Goal: Task Accomplishment & Management: Manage account settings

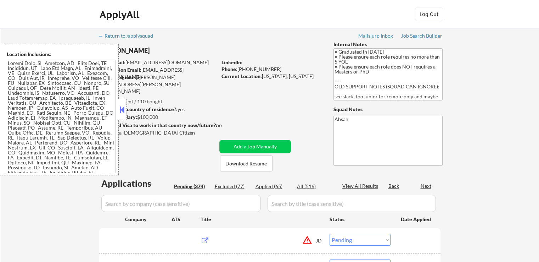
select select ""pending""
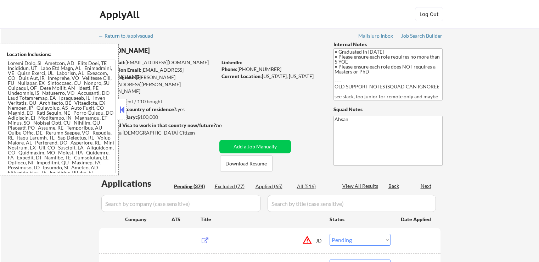
select select ""pending""
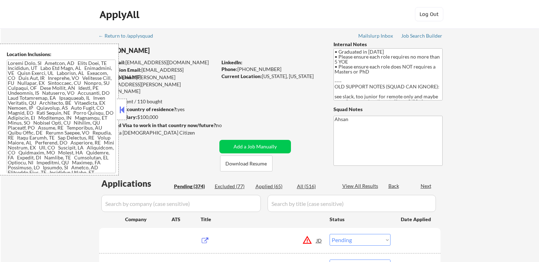
select select ""pending""
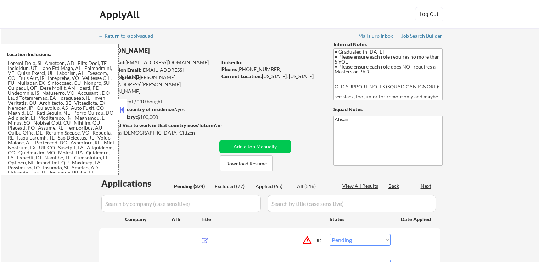
select select ""pending""
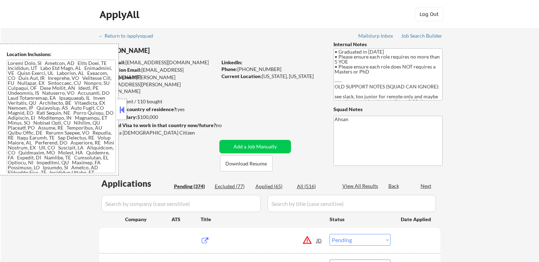
select select ""pending""
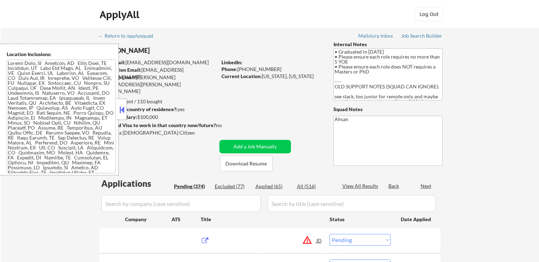
select select ""pending""
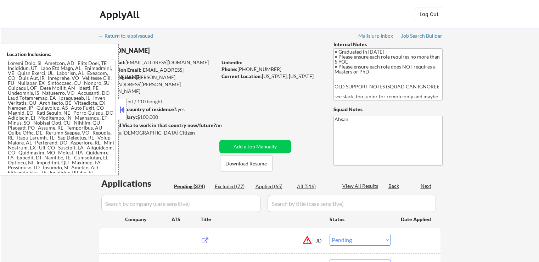
select select ""pending""
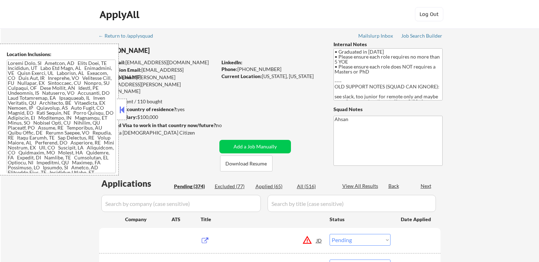
select select ""pending""
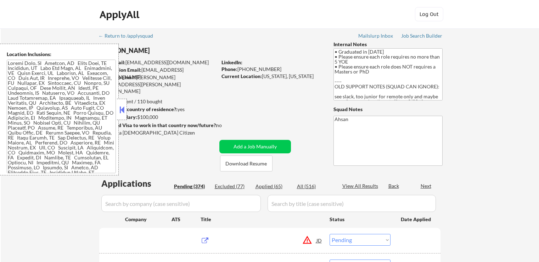
select select ""pending""
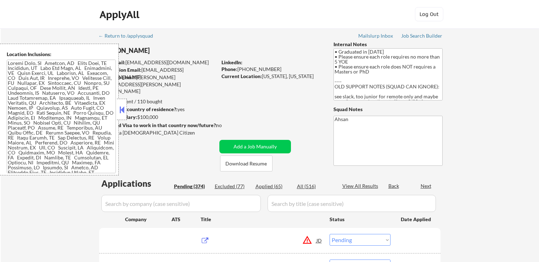
select select ""pending""
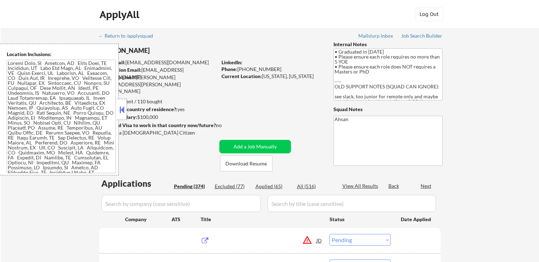
select select ""pending""
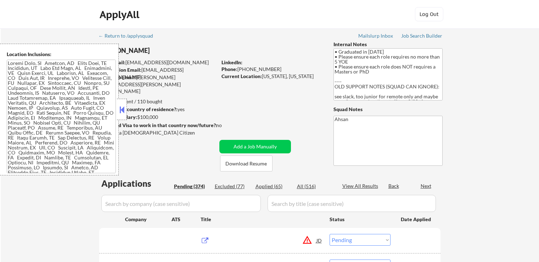
select select ""pending""
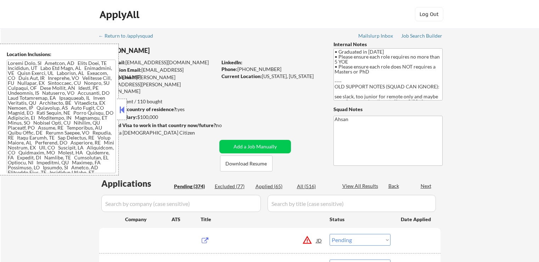
select select ""pending""
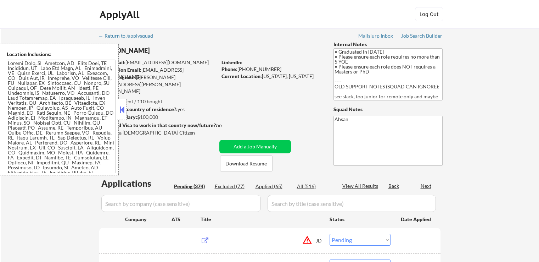
select select ""pending""
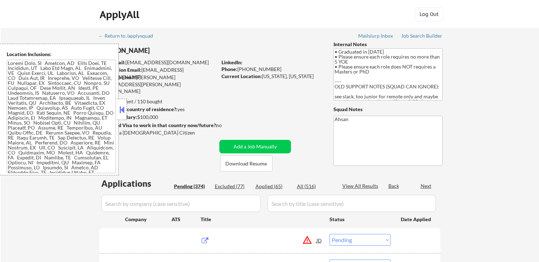
select select ""pending""
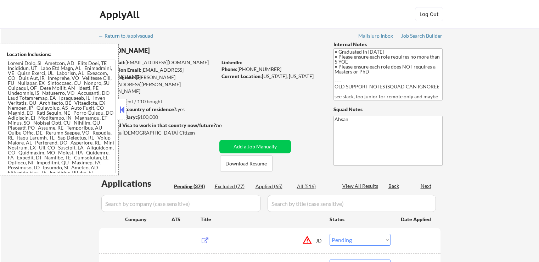
select select ""pending""
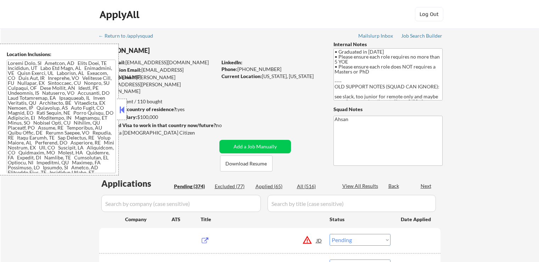
select select ""pending""
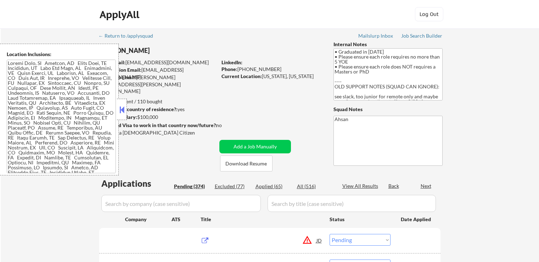
select select ""pending""
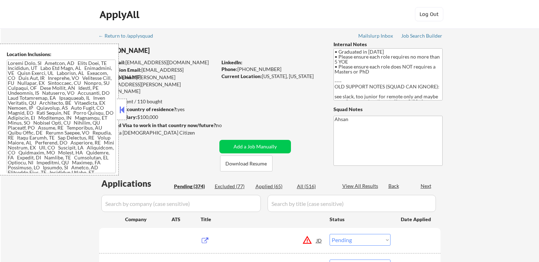
select select ""pending""
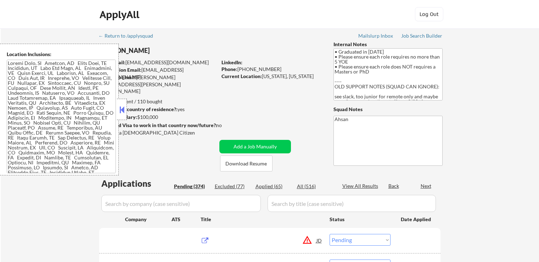
select select ""pending""
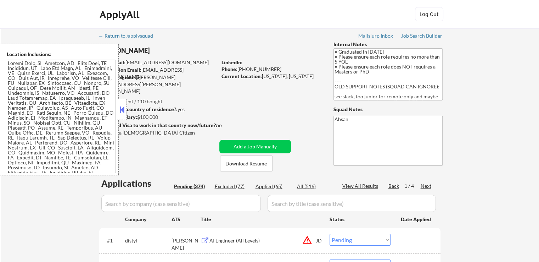
click at [372, 73] on textarea "• Graduated in [DATE] • Please ensure each role requires no more than 5 YOE • P…" at bounding box center [388, 74] width 109 height 52
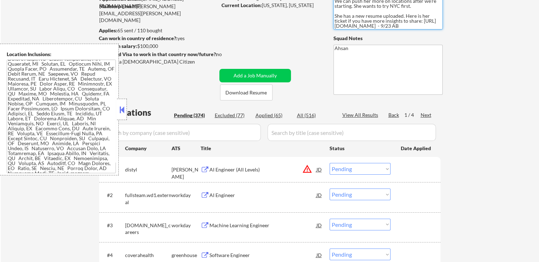
scroll to position [181, 0]
click at [60, 128] on textarea at bounding box center [61, 116] width 109 height 113
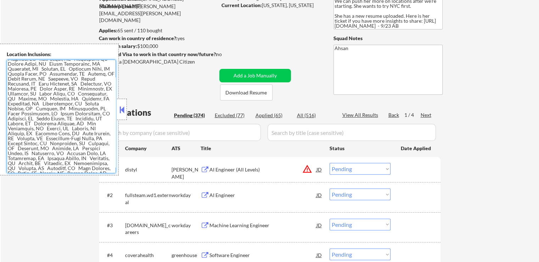
scroll to position [0, 0]
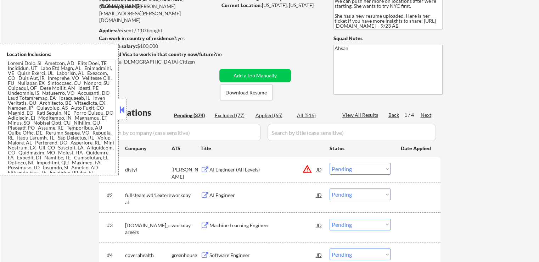
click at [121, 108] on button at bounding box center [122, 109] width 8 height 11
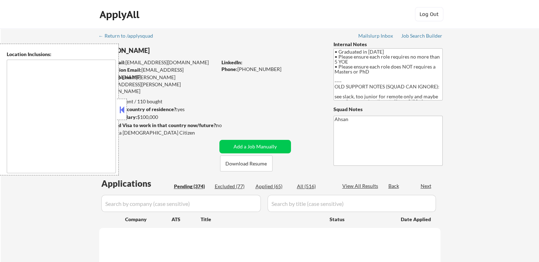
select select ""pending""
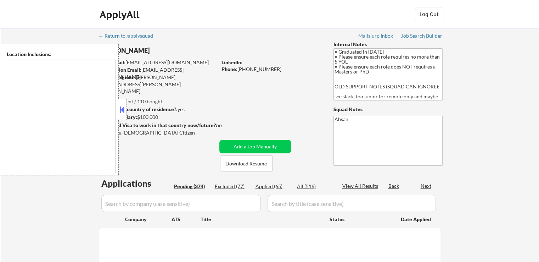
select select ""pending""
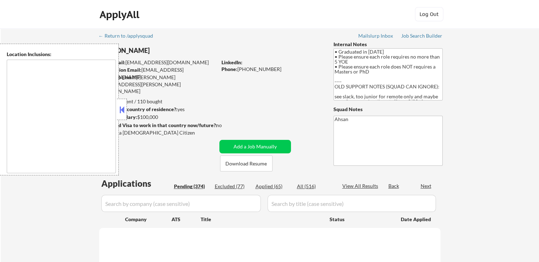
select select ""pending""
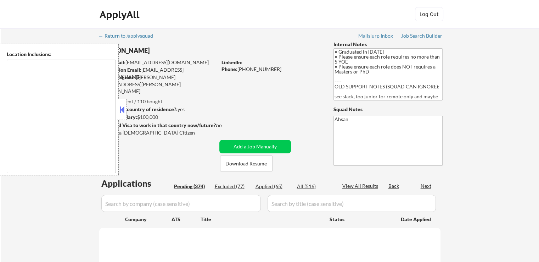
select select ""pending""
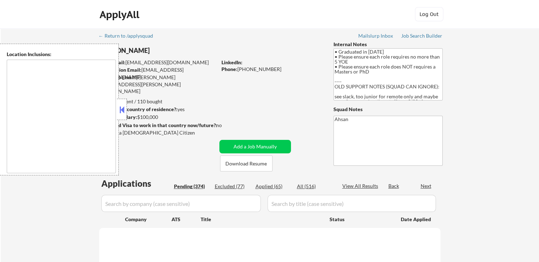
select select ""pending""
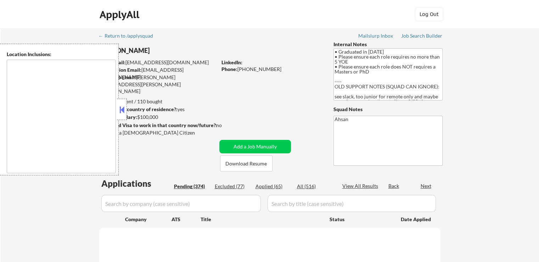
select select ""pending""
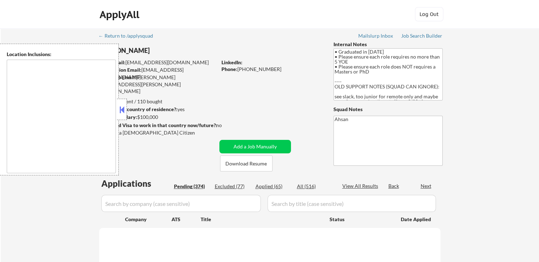
select select ""pending""
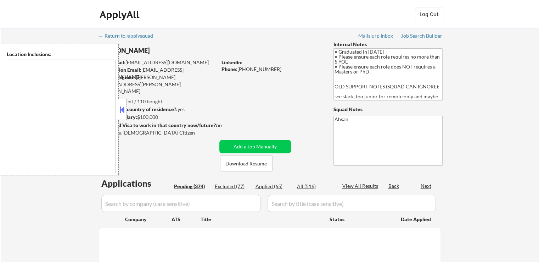
select select ""pending""
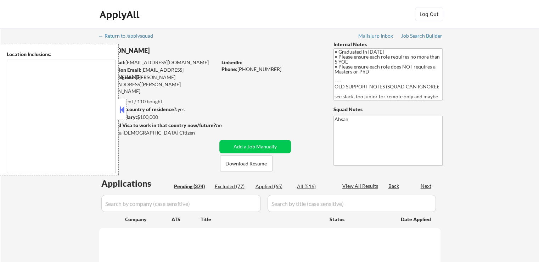
select select ""pending""
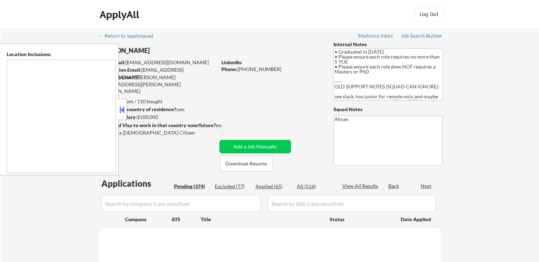
select select ""pending""
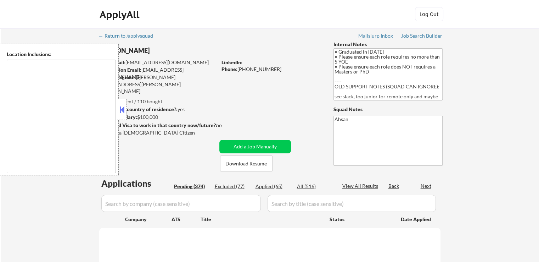
select select ""pending""
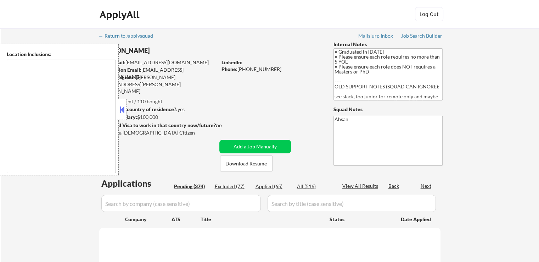
select select ""pending""
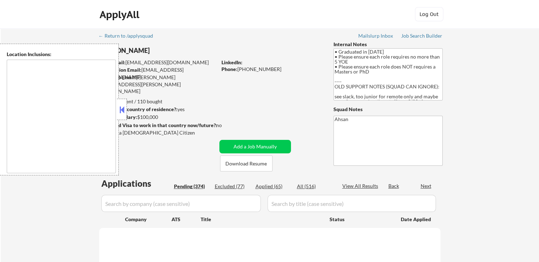
select select ""pending""
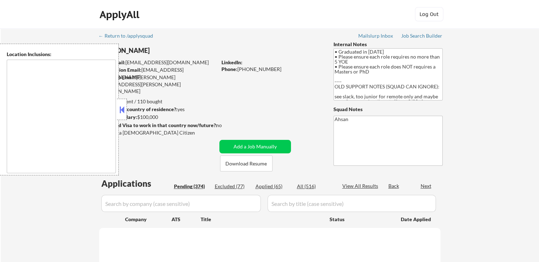
select select ""pending""
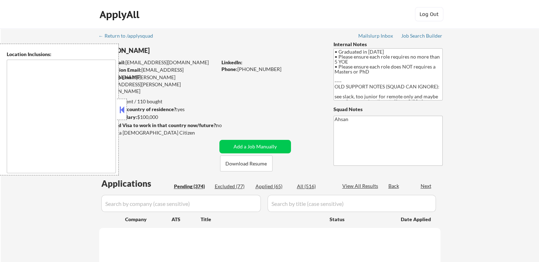
select select ""pending""
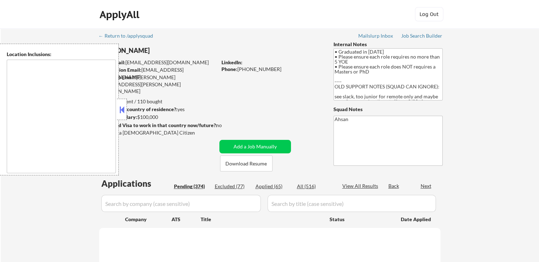
select select ""pending""
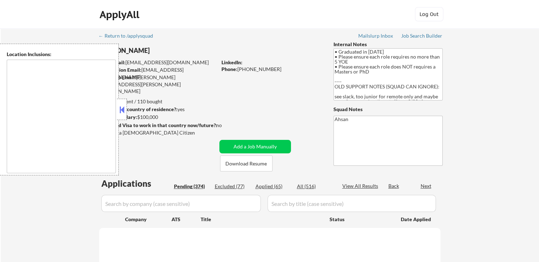
select select ""pending""
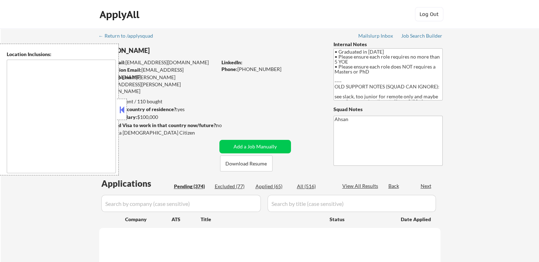
select select ""pending""
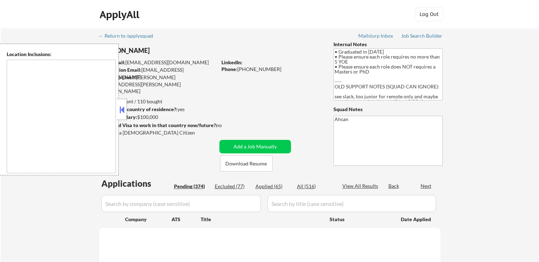
select select ""pending""
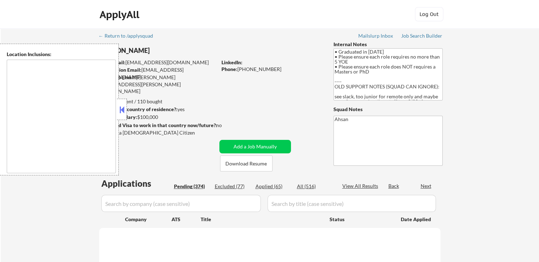
select select ""pending""
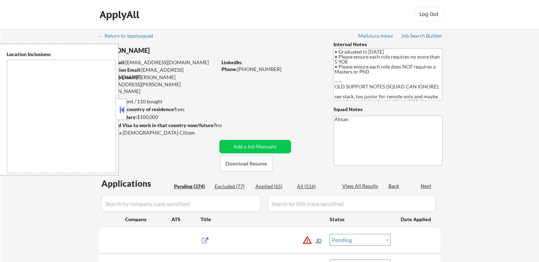
type textarea "[GEOGRAPHIC_DATA], [GEOGRAPHIC_DATA] [GEOGRAPHIC_DATA], [GEOGRAPHIC_DATA] [GEOG…"
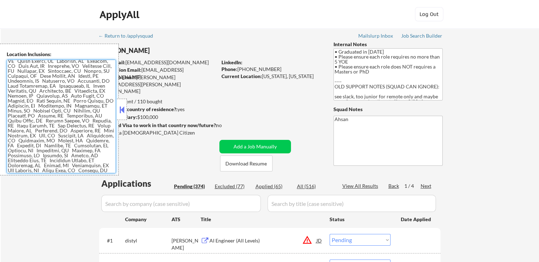
scroll to position [0, 0]
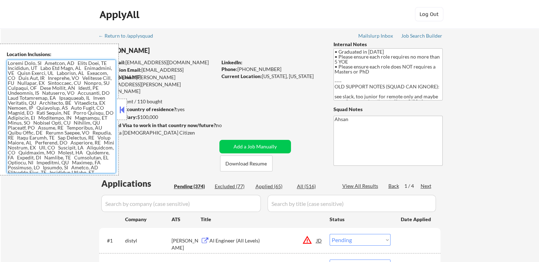
click at [124, 109] on button at bounding box center [122, 109] width 8 height 11
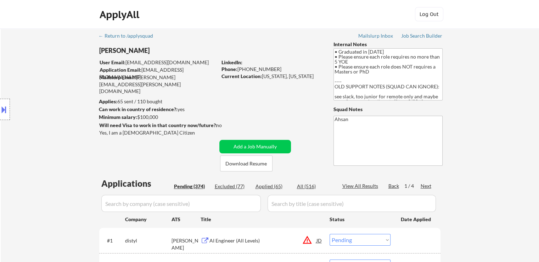
click at [77, 93] on div "Location Inclusions:" at bounding box center [63, 110] width 127 height 132
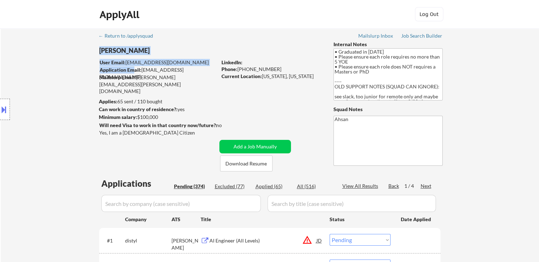
drag, startPoint x: 202, startPoint y: 85, endPoint x: 135, endPoint y: 68, distance: 69.5
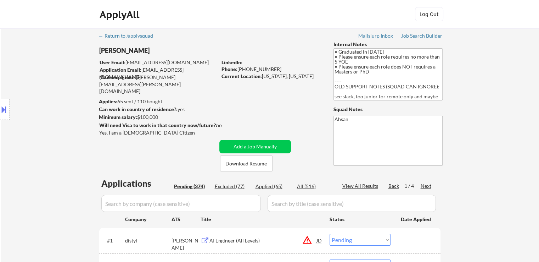
click at [415, 76] on textarea "• Graduated in [DATE] • Please ensure each role requires no more than 5 YOE • P…" at bounding box center [388, 74] width 109 height 52
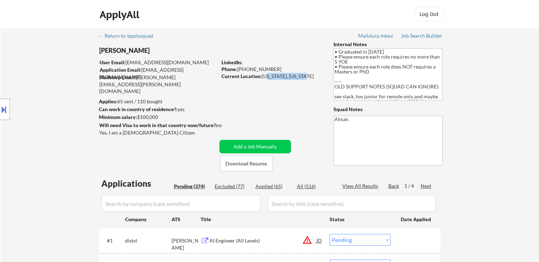
drag, startPoint x: 264, startPoint y: 76, endPoint x: 315, endPoint y: 76, distance: 51.0
click at [315, 76] on div "Current Location: New York, New York" at bounding box center [272, 76] width 100 height 7
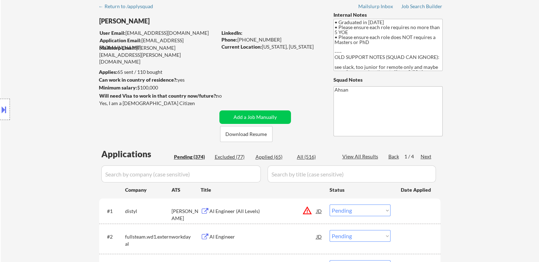
scroll to position [71, 0]
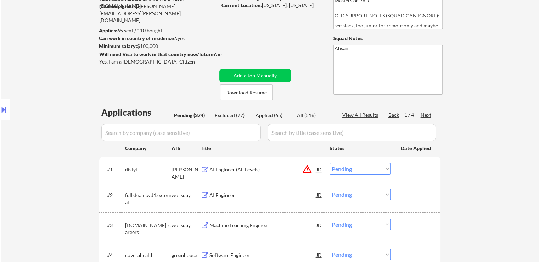
scroll to position [0, 0]
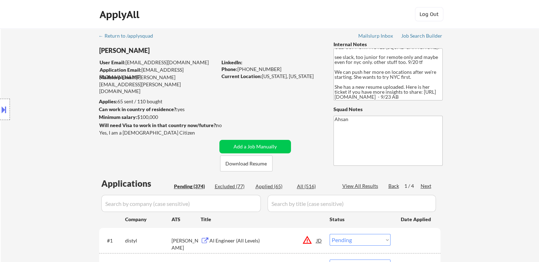
scroll to position [49, 0]
drag, startPoint x: 353, startPoint y: 71, endPoint x: 404, endPoint y: 63, distance: 52.3
click at [404, 63] on textarea "• Graduated in [DATE] • Please ensure each role requires no more than 5 YOE • P…" at bounding box center [388, 74] width 109 height 52
drag, startPoint x: 410, startPoint y: 76, endPoint x: 333, endPoint y: 67, distance: 77.8
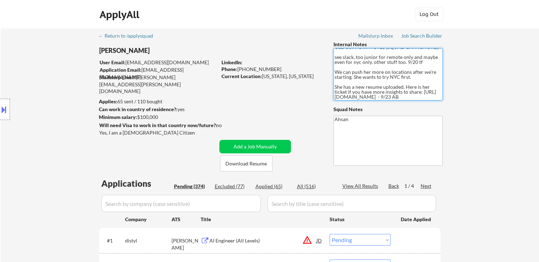
click at [348, 84] on textarea "• Graduated in [DATE] • Please ensure each role requires no more than 5 YOE • P…" at bounding box center [388, 74] width 109 height 52
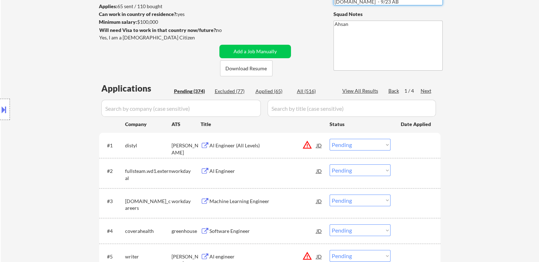
scroll to position [106, 0]
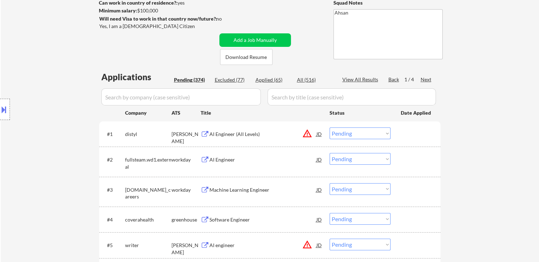
click at [62, 129] on div "Location Inclusions:" at bounding box center [63, 110] width 127 height 132
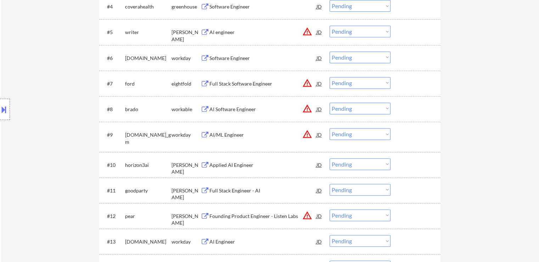
scroll to position [425, 0]
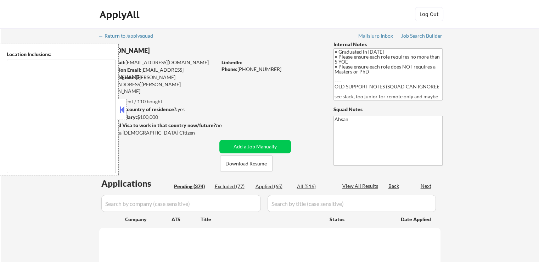
select select ""pending""
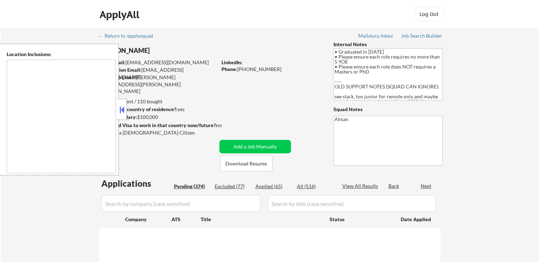
select select ""pending""
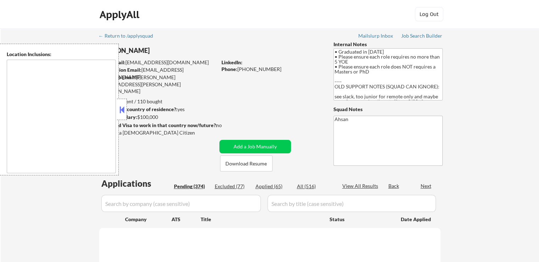
select select ""pending""
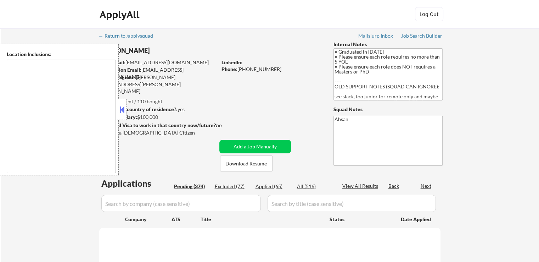
select select ""pending""
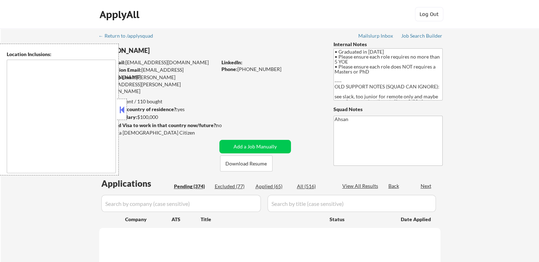
select select ""pending""
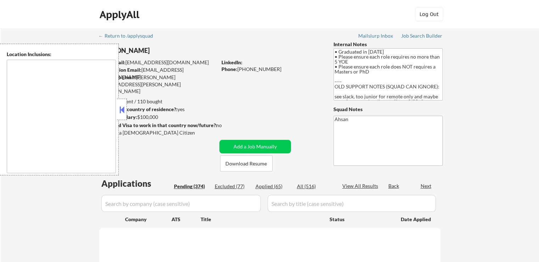
select select ""pending""
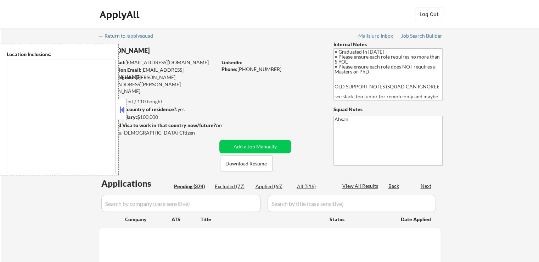
select select ""pending""
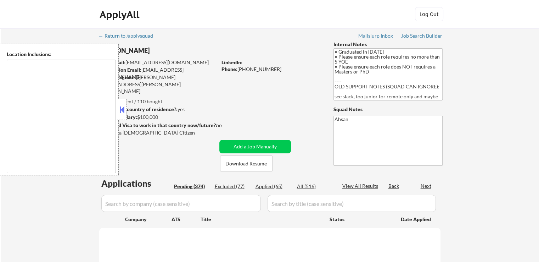
select select ""pending""
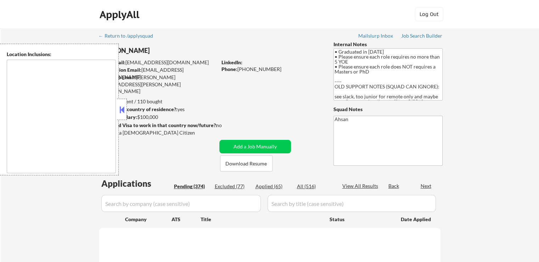
select select ""pending""
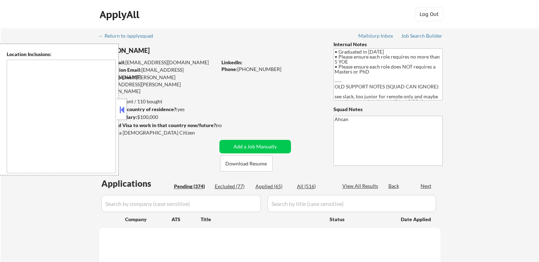
select select ""pending""
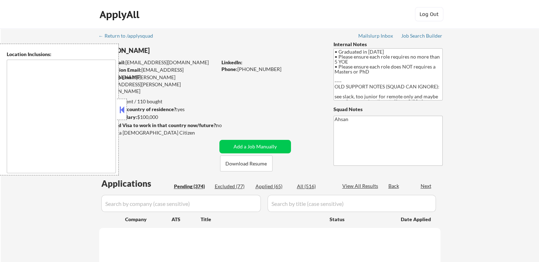
select select ""pending""
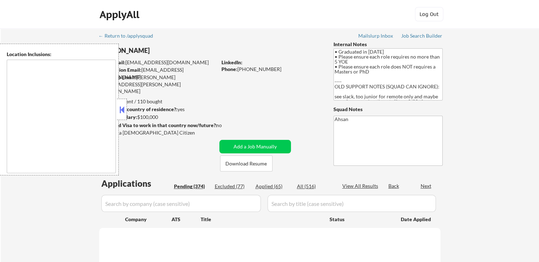
select select ""pending""
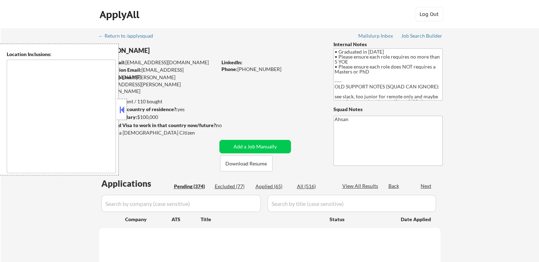
select select ""pending""
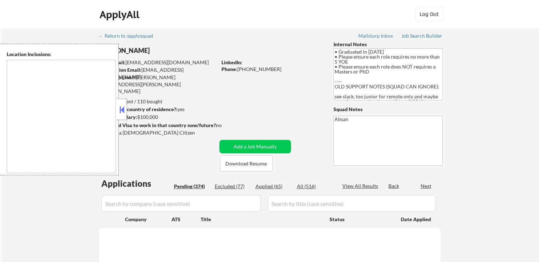
select select ""pending""
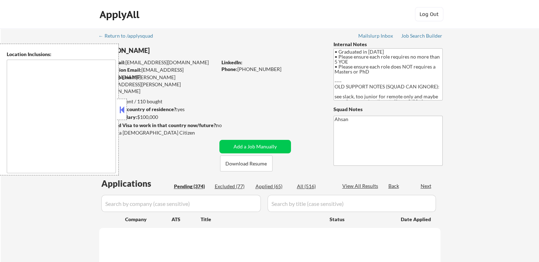
select select ""pending""
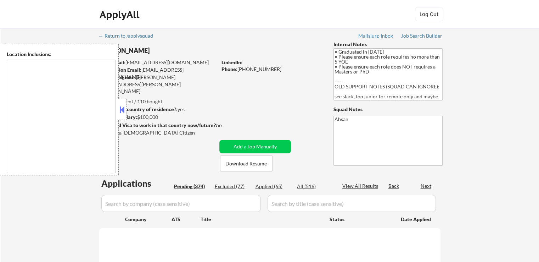
select select ""pending""
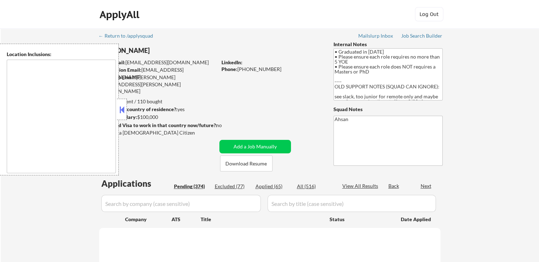
select select ""pending""
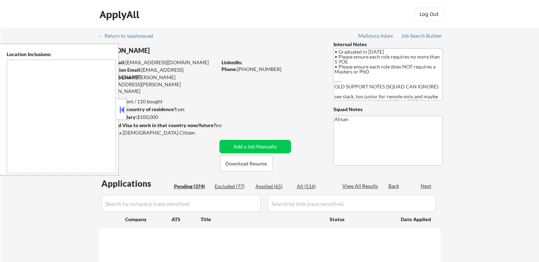
select select ""pending""
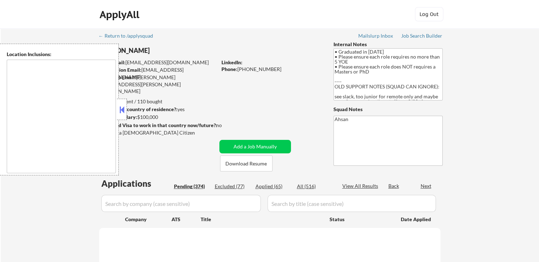
select select ""pending""
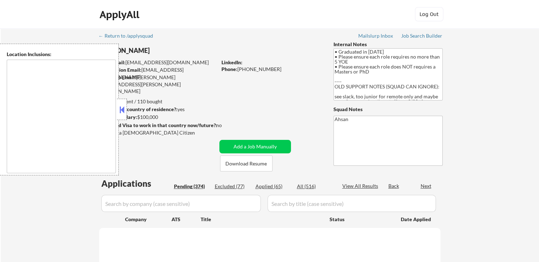
select select ""pending""
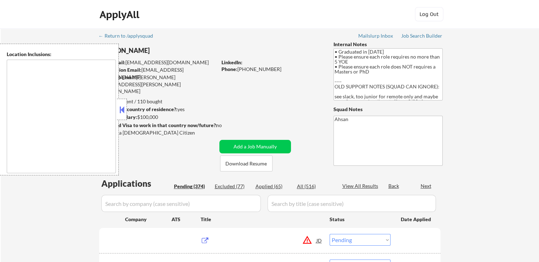
type textarea "[GEOGRAPHIC_DATA], [GEOGRAPHIC_DATA] [GEOGRAPHIC_DATA], [GEOGRAPHIC_DATA] [GEOG…"
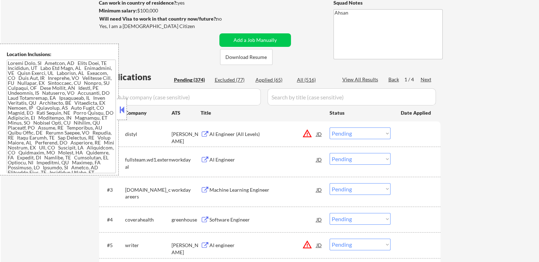
click at [124, 111] on button at bounding box center [122, 109] width 8 height 11
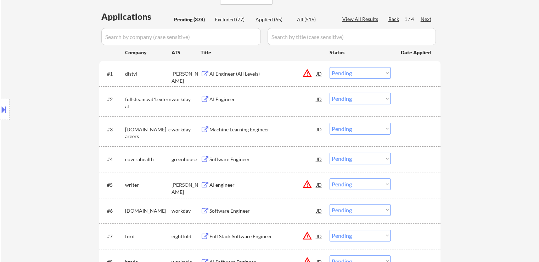
scroll to position [213, 0]
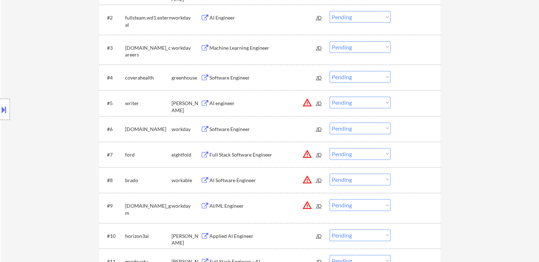
click at [223, 76] on div "Software Engineer" at bounding box center [263, 77] width 107 height 7
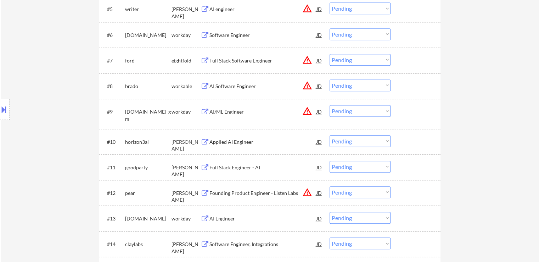
scroll to position [354, 0]
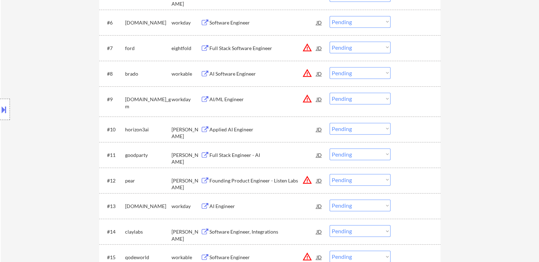
click at [226, 128] on div "Applied AI Engineer" at bounding box center [263, 129] width 107 height 7
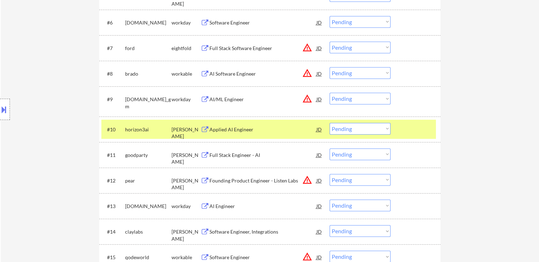
click at [228, 152] on div "Full Stack Engineer - AI" at bounding box center [263, 154] width 107 height 7
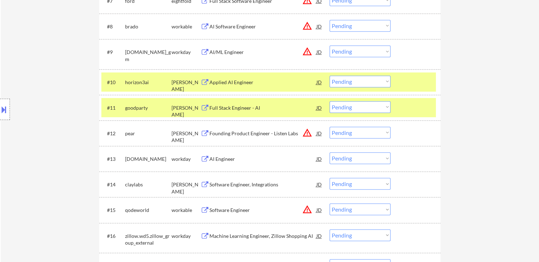
scroll to position [425, 0]
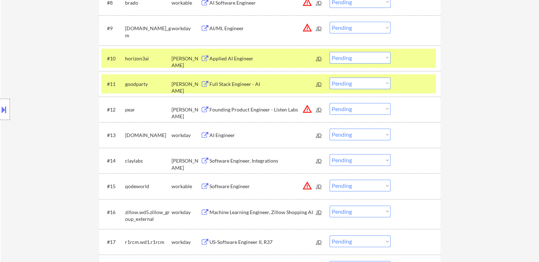
click at [221, 159] on div "Software Engineer, Integrations" at bounding box center [263, 160] width 107 height 7
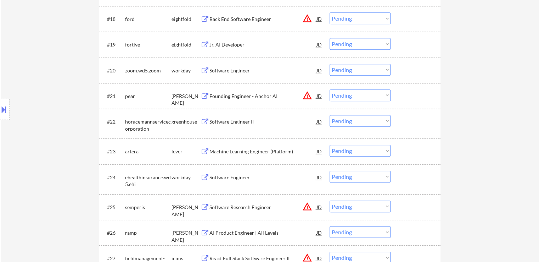
click at [234, 150] on div "Machine Learning Engineer (Platform)" at bounding box center [263, 151] width 107 height 7
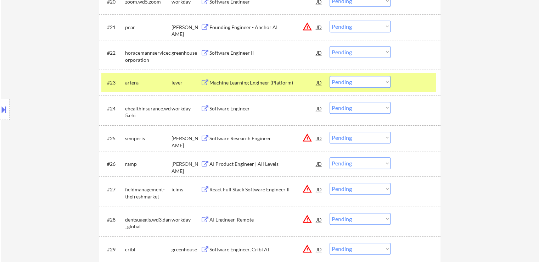
scroll to position [744, 0]
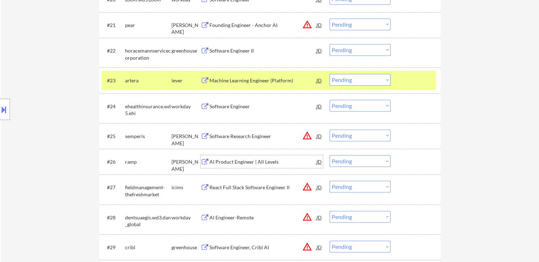
click at [224, 164] on div "AI Product Engineer | All Levels" at bounding box center [263, 161] width 107 height 7
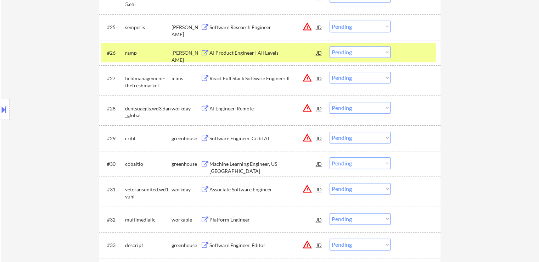
scroll to position [886, 0]
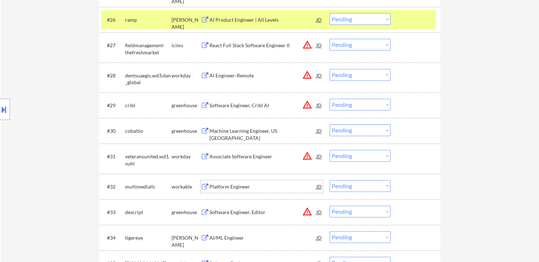
click at [221, 188] on div "Platform Engineer" at bounding box center [263, 186] width 107 height 7
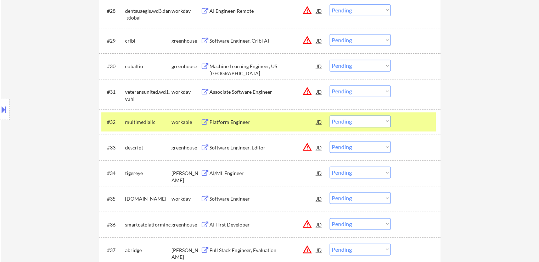
scroll to position [993, 0]
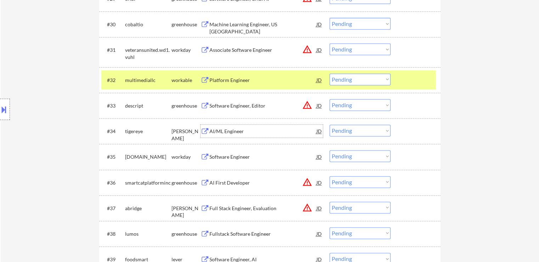
click at [228, 131] on div "AI/ML Engineer" at bounding box center [263, 131] width 107 height 7
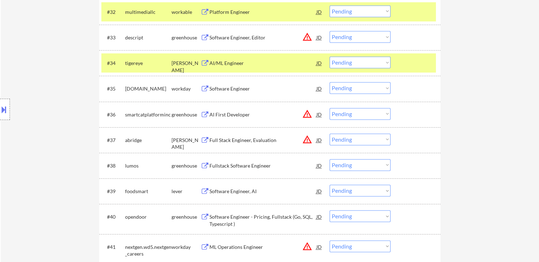
scroll to position [1063, 0]
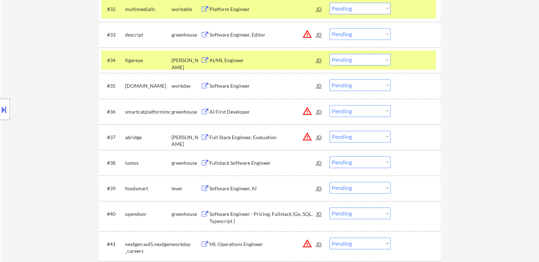
click at [232, 162] on div "Fullstack Software Engineer" at bounding box center [263, 162] width 107 height 7
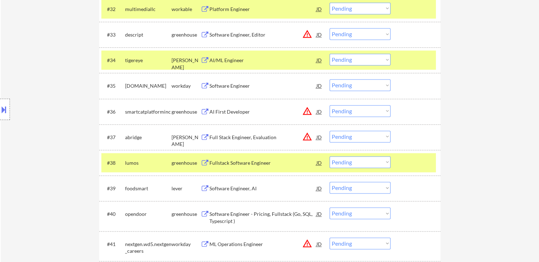
click at [235, 185] on div "Software Engineer, AI" at bounding box center [263, 188] width 107 height 7
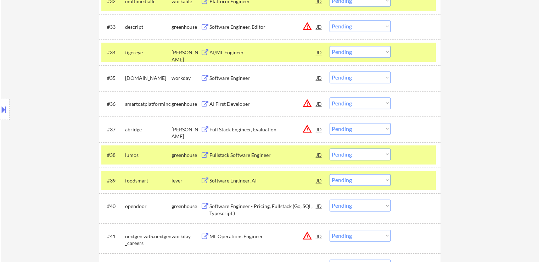
scroll to position [1134, 0]
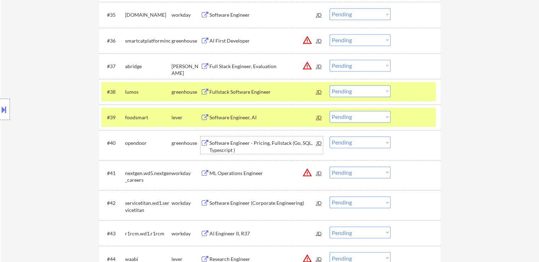
click at [220, 150] on div "Software Engineer - Pricing, Fullstack (Go, SQL, Typescript )" at bounding box center [263, 146] width 107 height 14
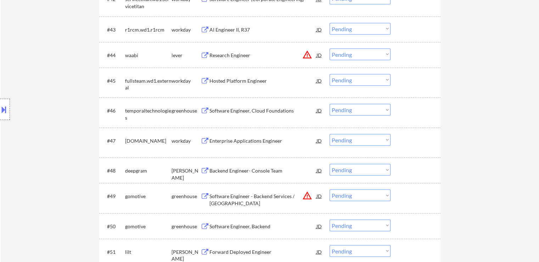
scroll to position [1347, 0]
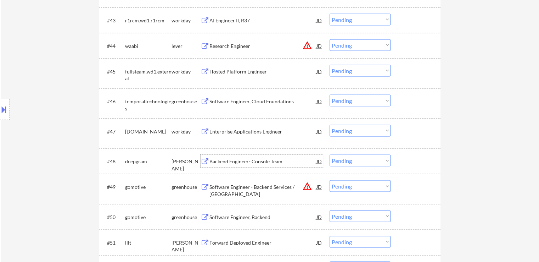
click at [225, 162] on div "Backend Engineer- Console Team" at bounding box center [263, 160] width 107 height 7
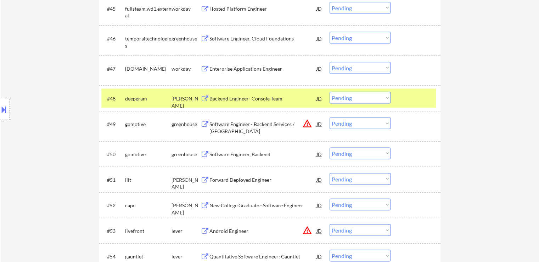
scroll to position [1418, 0]
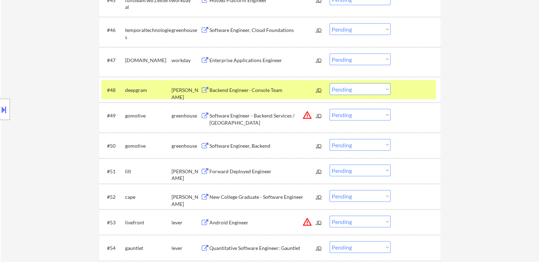
click at [224, 143] on div "Software Engineer, Backend" at bounding box center [263, 145] width 107 height 7
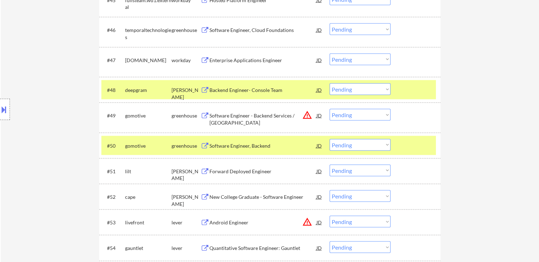
click at [227, 167] on div "Forward Deployed Engineer" at bounding box center [263, 170] width 107 height 13
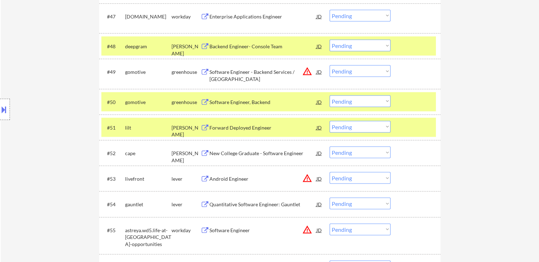
scroll to position [1489, 0]
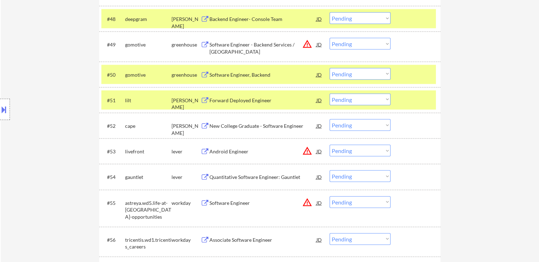
click at [228, 127] on div "New College Graduate - Software Engineer" at bounding box center [263, 125] width 107 height 7
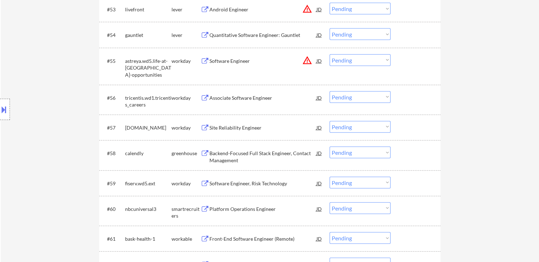
click at [227, 157] on div "Backend-Focused Full Stack Engineer, Contact Management" at bounding box center [263, 157] width 107 height 14
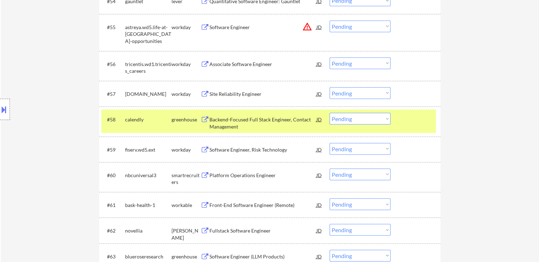
scroll to position [1702, 0]
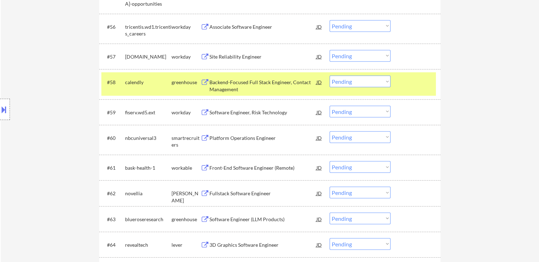
click at [229, 141] on div "Platform Operations Engineer" at bounding box center [263, 137] width 107 height 7
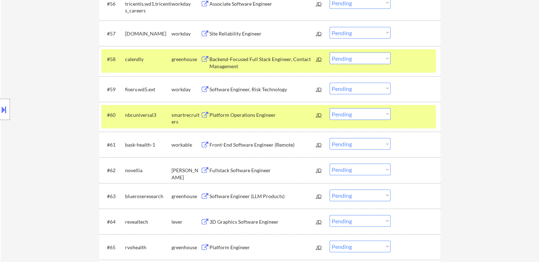
scroll to position [1737, 0]
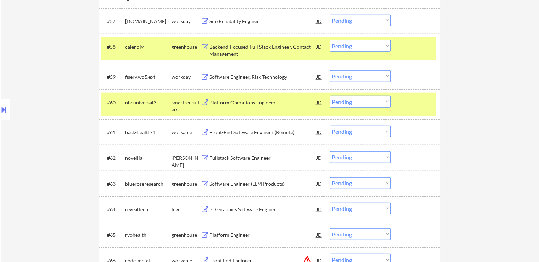
click at [225, 133] on div "Front-End Software Engineer (Remote)" at bounding box center [263, 132] width 107 height 7
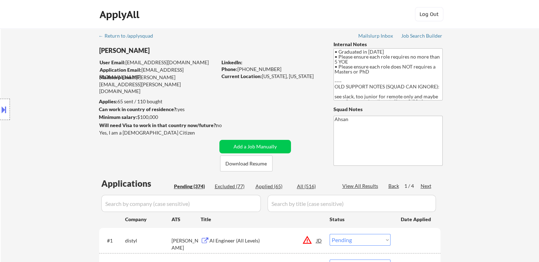
scroll to position [195, 0]
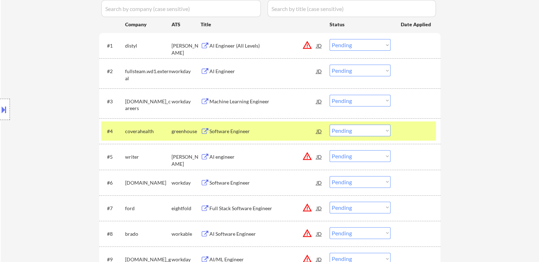
click at [345, 130] on select "Choose an option... Pending Applied Excluded (Questions) Excluded (Expired) Exc…" at bounding box center [360, 130] width 61 height 12
click at [330, 124] on select "Choose an option... Pending Applied Excluded (Questions) Excluded (Expired) Exc…" at bounding box center [360, 130] width 61 height 12
select select ""pending""
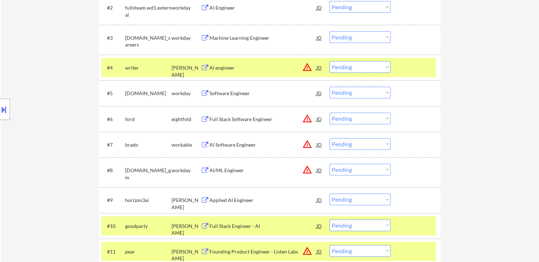
scroll to position [270, 0]
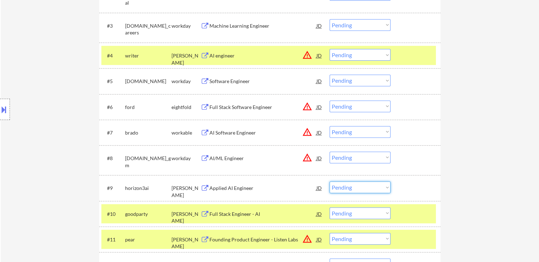
drag, startPoint x: 358, startPoint y: 189, endPoint x: 353, endPoint y: 200, distance: 12.4
click at [358, 189] on select "Choose an option... Pending Applied Excluded (Questions) Excluded (Expired) Exc…" at bounding box center [360, 187] width 61 height 12
click at [330, 181] on select "Choose an option... Pending Applied Excluded (Questions) Excluded (Expired) Exc…" at bounding box center [360, 187] width 61 height 12
select select ""pending""
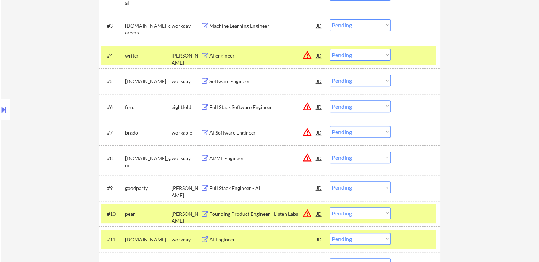
select select ""pending""
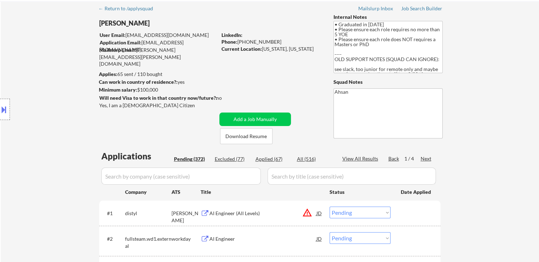
scroll to position [35, 0]
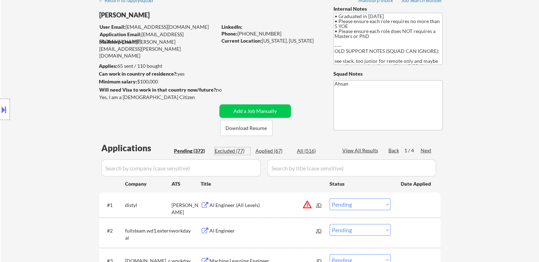
click at [235, 152] on div "Excluded (77)" at bounding box center [232, 150] width 35 height 7
select select ""excluded""
select select ""excluded__bad_match_""
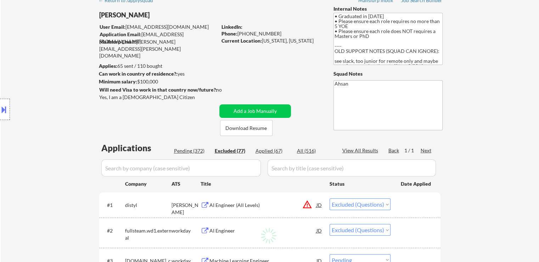
select select ""excluded__location_""
select select ""excluded__bad_match_""
select select ""excluded__expired_""
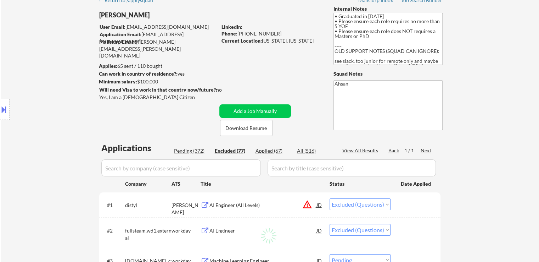
select select ""excluded""
select select ""excluded__bad_match_""
select select ""excluded""
select select ""excluded__bad_match_""
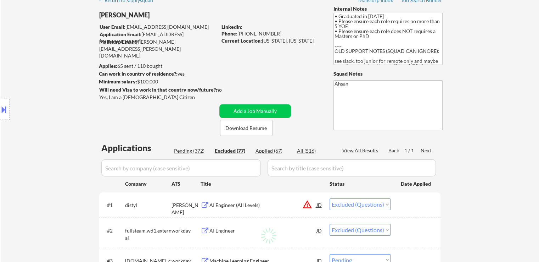
select select ""excluded__bad_match_""
select select ""excluded__expired_""
select select ""excluded""
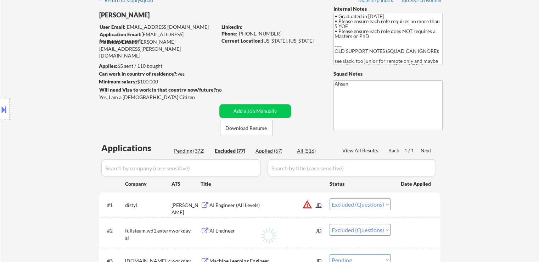
select select ""excluded""
select select ""excluded__bad_match_""
select select ""excluded""
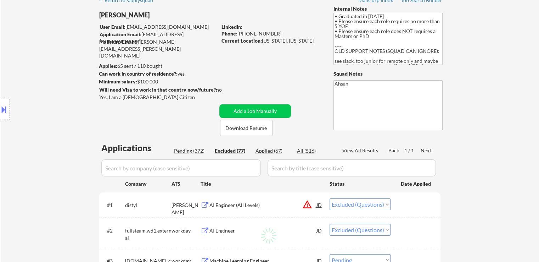
select select ""excluded__bad_match_""
select select ""excluded""
select select ""excluded__bad_match_""
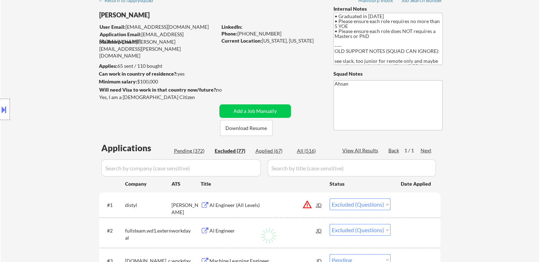
select select ""excluded__bad_match_""
select select ""excluded""
select select ""excluded__expired_""
select select ""excluded""
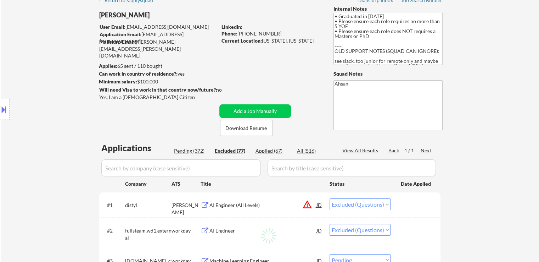
select select ""excluded""
select select ""excluded__bad_match_""
select select ""excluded__expired_""
select select ""excluded__location_""
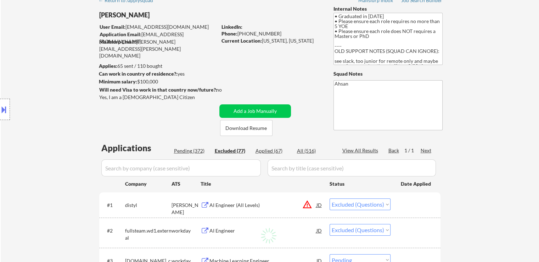
select select ""excluded__expired_""
select select ""excluded__bad_match_""
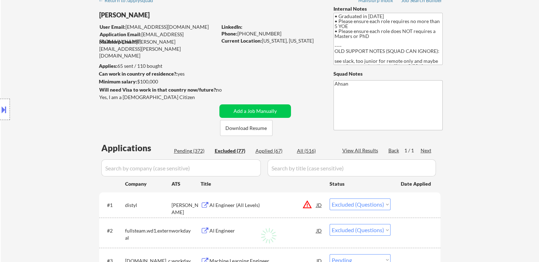
select select ""excluded""
select select ""excluded__bad_match_""
select select ""excluded__expired_""
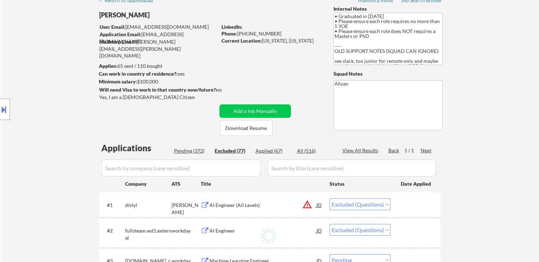
select select ""excluded__bad_match_""
select select ""excluded""
select select ""excluded__expired_""
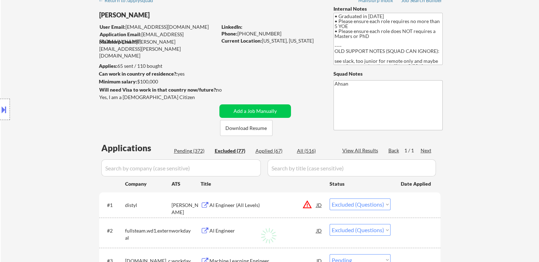
select select ""excluded__location_""
select select ""excluded__expired_""
select select ""excluded__bad_match_""
select select ""excluded__location_""
select select ""excluded""
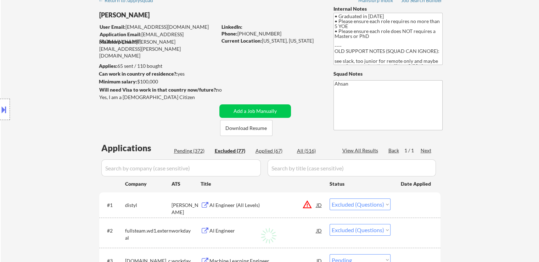
select select ""excluded__bad_match_""
select select ""excluded""
select select ""excluded__bad_match_""
select select ""excluded__expired_""
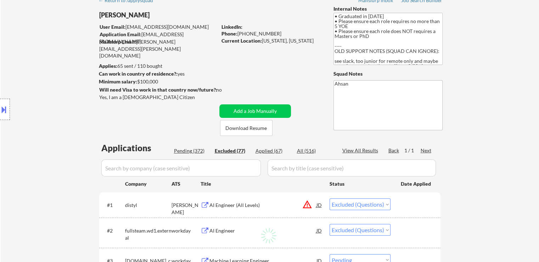
select select ""excluded__location_""
select select ""excluded__expired_""
select select ""excluded""
select select ""excluded__expired_""
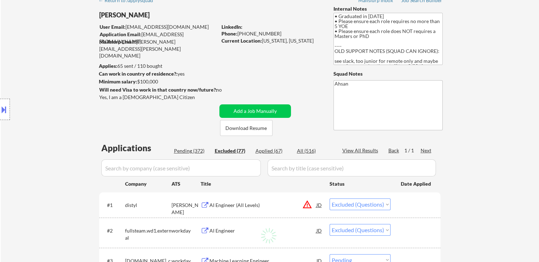
select select ""excluded""
select select ""excluded__bad_match_""
select select ""excluded__location_""
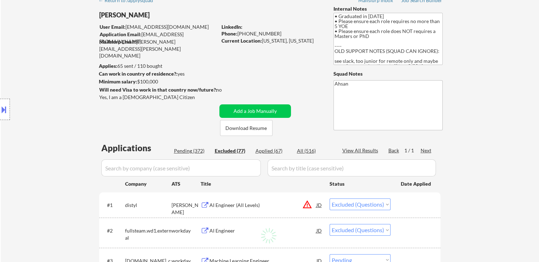
select select ""excluded__expired_""
select select ""excluded""
select select ""excluded__expired_""
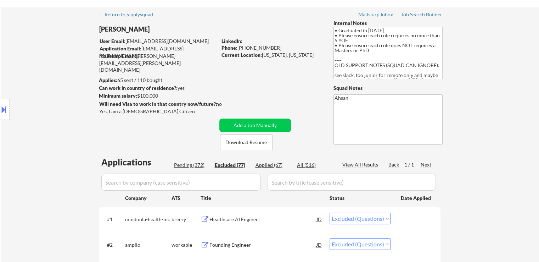
scroll to position [0, 0]
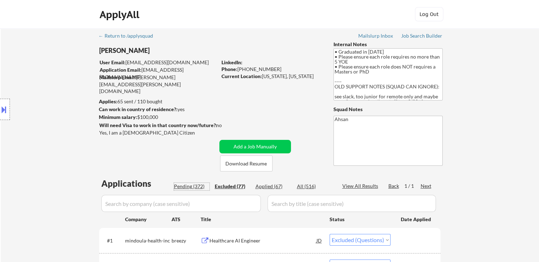
click at [195, 184] on div "Pending (372)" at bounding box center [191, 186] width 35 height 7
select select ""pending""
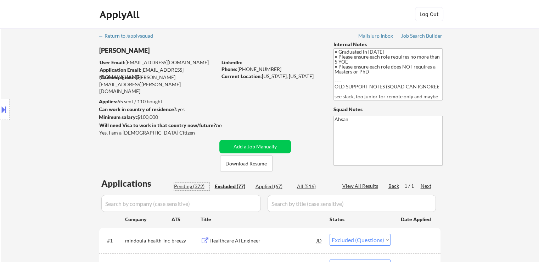
select select ""pending""
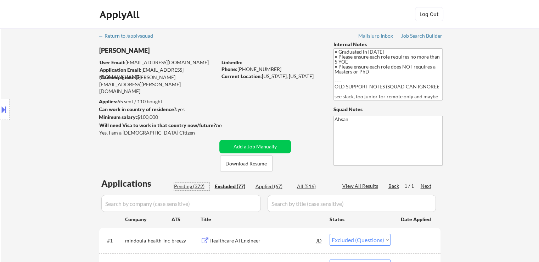
select select ""pending""
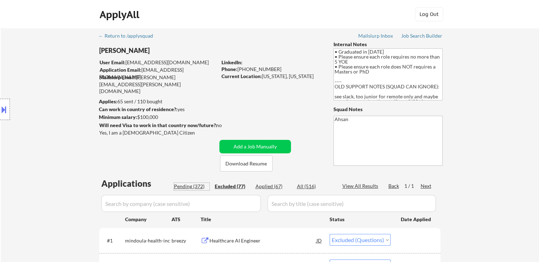
select select ""pending""
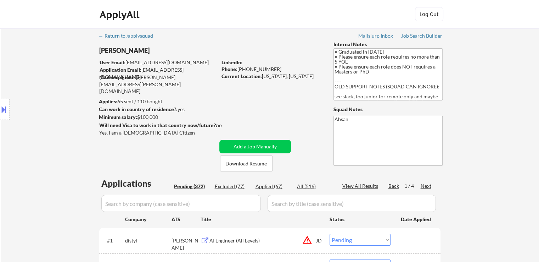
scroll to position [404, 0]
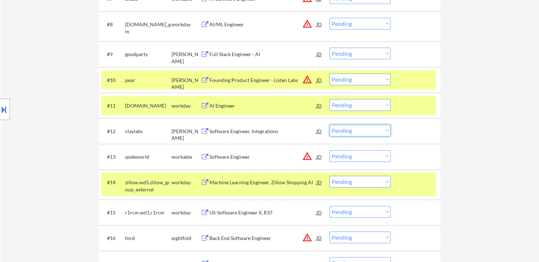
drag, startPoint x: 359, startPoint y: 128, endPoint x: 357, endPoint y: 134, distance: 6.4
click at [359, 128] on select "Choose an option... Pending Applied Excluded (Questions) Excluded (Expired) Exc…" at bounding box center [360, 130] width 61 height 12
click at [429, 91] on div "#10 pear ashby Founding Product Engineer - Listen Labs JD warning_amber Choose …" at bounding box center [269, 80] width 341 height 26
click at [343, 133] on select "Choose an option... Pending Applied Excluded (Questions) Excluded (Expired) Exc…" at bounding box center [360, 130] width 61 height 12
click at [330, 124] on select "Choose an option... Pending Applied Excluded (Questions) Excluded (Expired) Exc…" at bounding box center [360, 130] width 61 height 12
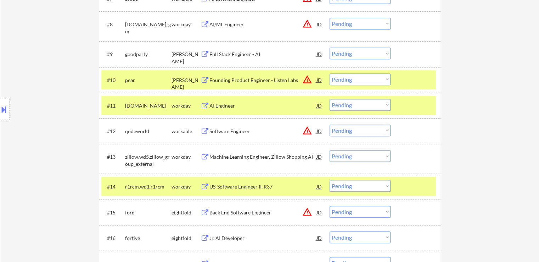
click at [90, 90] on div "Location Inclusions:" at bounding box center [63, 110] width 127 height 132
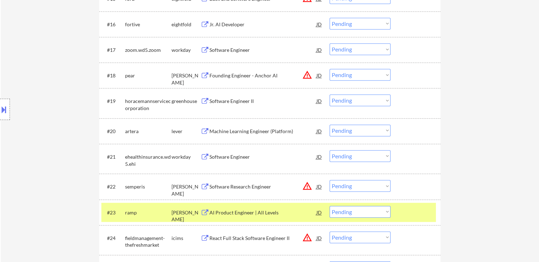
drag, startPoint x: 343, startPoint y: 131, endPoint x: 343, endPoint y: 135, distance: 3.6
click at [343, 131] on select "Choose an option... Pending Applied Excluded (Questions) Excluded (Expired) Exc…" at bounding box center [360, 130] width 61 height 12
click at [330, 124] on select "Choose an option... Pending Applied Excluded (Questions) Excluded (Expired) Exc…" at bounding box center [360, 130] width 61 height 12
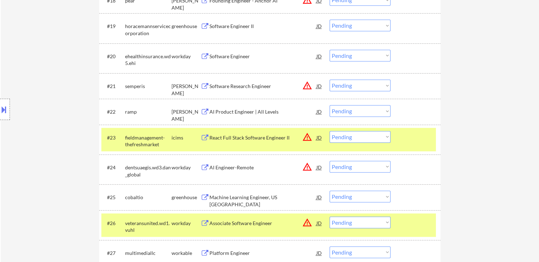
scroll to position [708, 0]
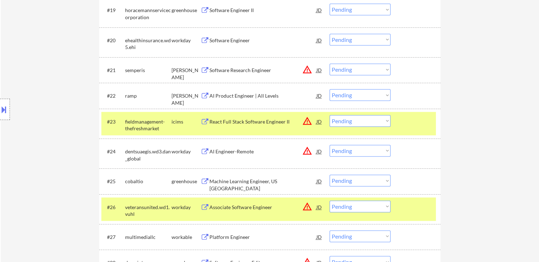
drag, startPoint x: 349, startPoint y: 94, endPoint x: 350, endPoint y: 99, distance: 5.8
click at [349, 94] on select "Choose an option... Pending Applied Excluded (Questions) Excluded (Expired) Exc…" at bounding box center [360, 95] width 61 height 12
click at [330, 89] on select "Choose an option... Pending Applied Excluded (Questions) Excluded (Expired) Exc…" at bounding box center [360, 95] width 61 height 12
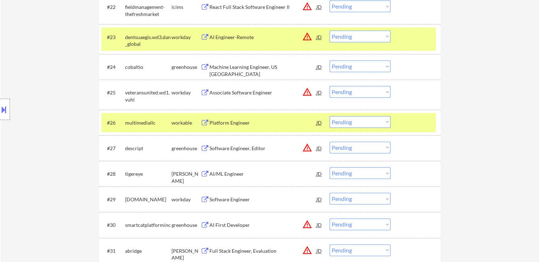
scroll to position [814, 0]
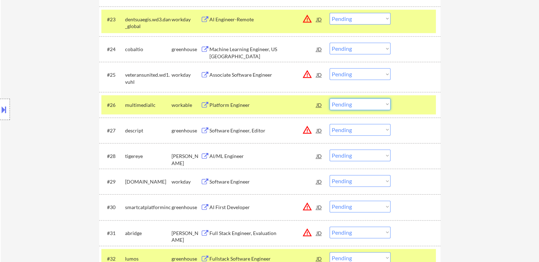
click at [356, 106] on select "Choose an option... Pending Applied Excluded (Questions) Excluded (Expired) Exc…" at bounding box center [360, 104] width 61 height 12
click at [330, 98] on select "Choose an option... Pending Applied Excluded (Questions) Excluded (Expired) Exc…" at bounding box center [360, 104] width 61 height 12
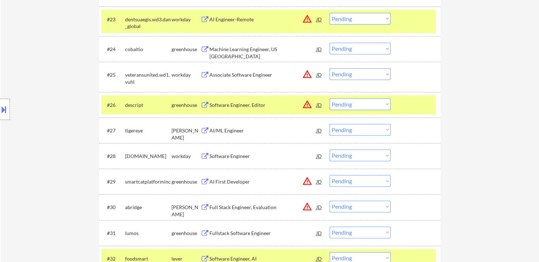
click at [351, 132] on select "Choose an option... Pending Applied Excluded (Questions) Excluded (Expired) Exc…" at bounding box center [360, 130] width 61 height 12
click at [330, 124] on select "Choose an option... Pending Applied Excluded (Questions) Excluded (Expired) Exc…" at bounding box center [360, 130] width 61 height 12
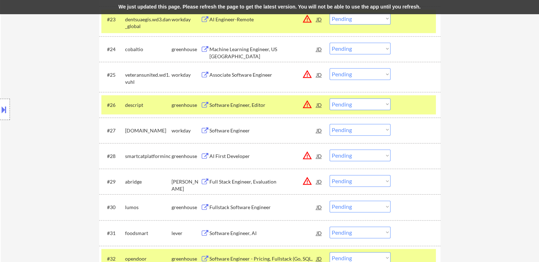
click at [344, 209] on select "Choose an option... Pending Applied Excluded (Questions) Excluded (Expired) Exc…" at bounding box center [360, 206] width 61 height 12
click at [330, 200] on select "Choose an option... Pending Applied Excluded (Questions) Excluded (Expired) Exc…" at bounding box center [360, 206] width 61 height 12
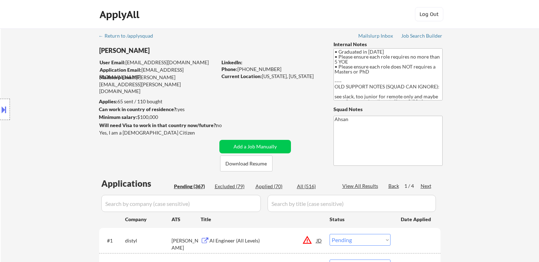
select select ""pending""
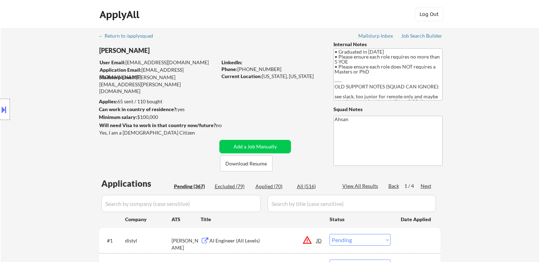
select select ""pending""
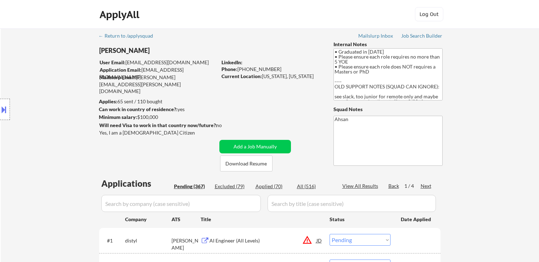
select select ""pending""
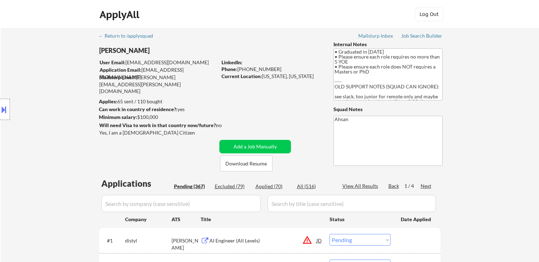
select select ""pending""
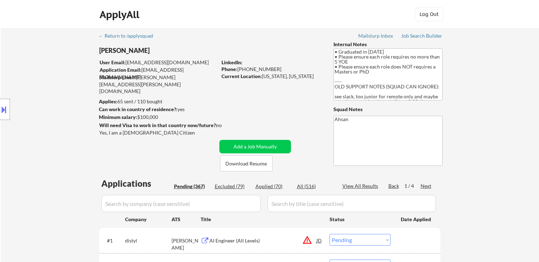
select select ""pending""
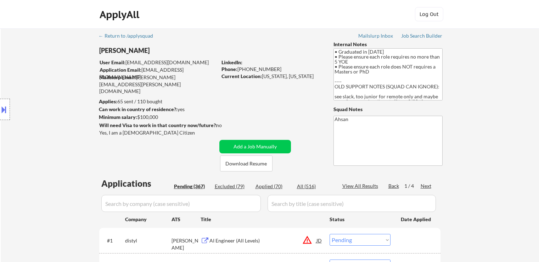
select select ""pending""
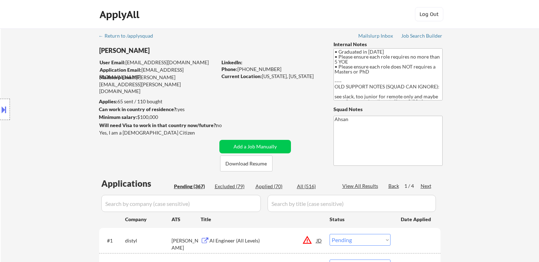
select select ""pending""
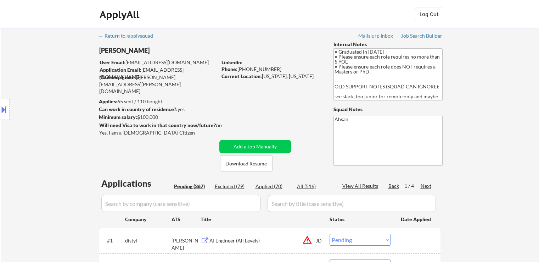
select select ""pending""
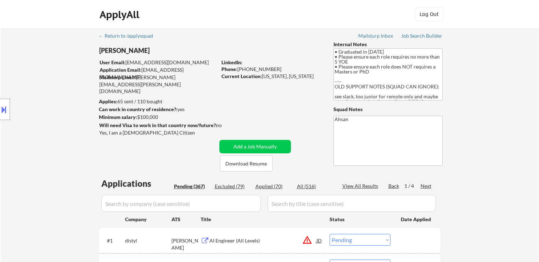
select select ""pending""
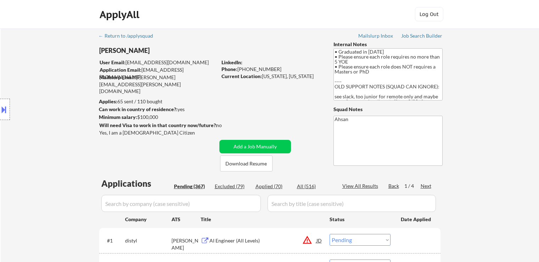
select select ""pending""
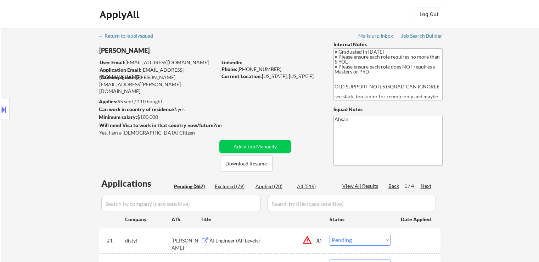
select select ""pending""
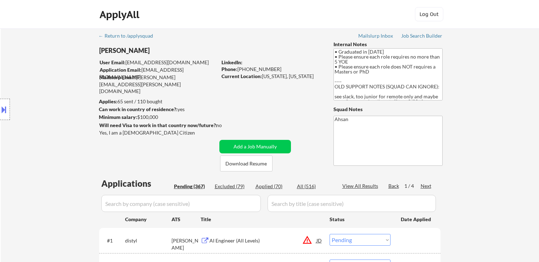
select select ""pending""
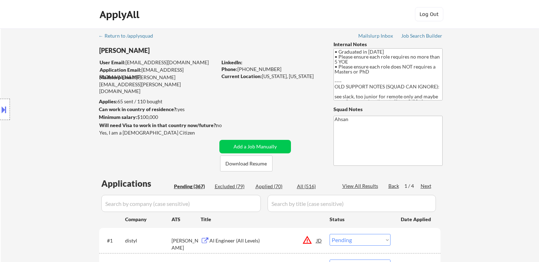
select select ""pending""
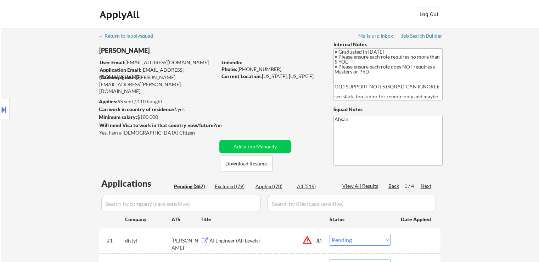
select select ""pending""
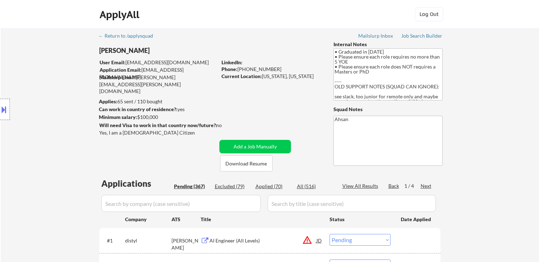
select select ""pending""
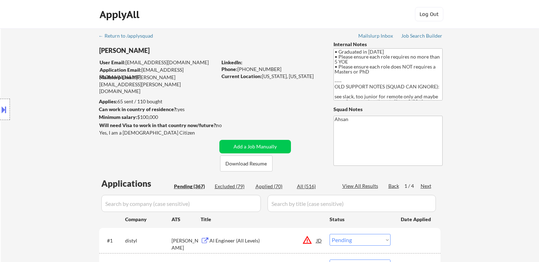
select select ""pending""
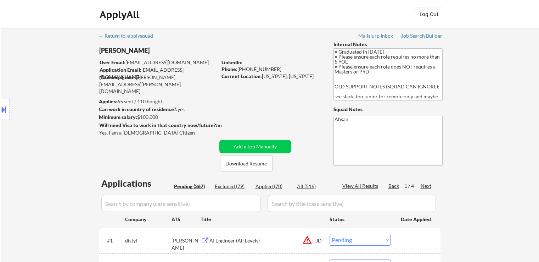
select select ""pending""
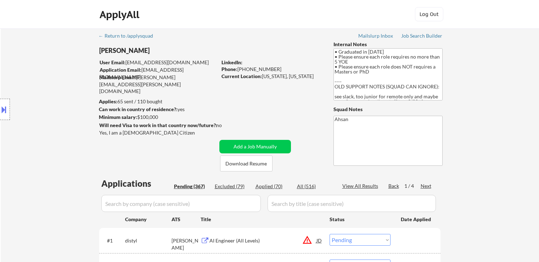
select select ""pending""
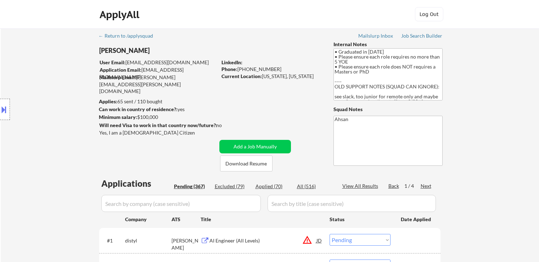
select select ""pending""
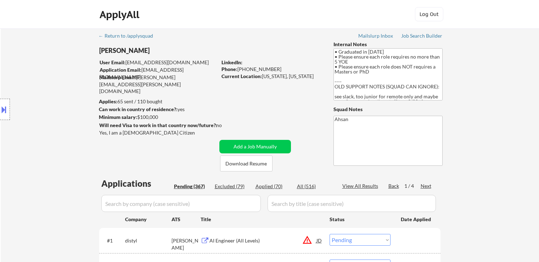
select select ""pending""
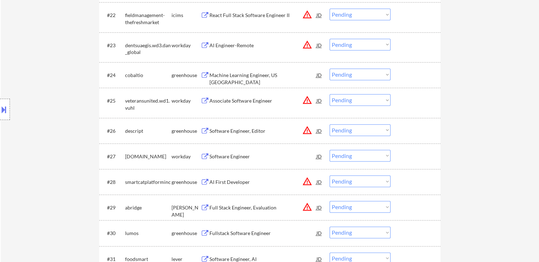
scroll to position [814, 0]
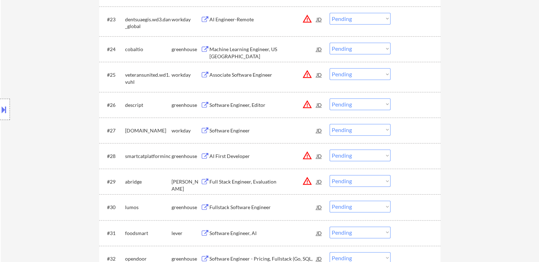
click at [65, 115] on div "Location Inclusions:" at bounding box center [63, 110] width 127 height 132
click at [64, 114] on div "Location Inclusions:" at bounding box center [63, 110] width 127 height 132
drag, startPoint x: 354, startPoint y: 206, endPoint x: 354, endPoint y: 214, distance: 8.2
click at [354, 206] on select "Choose an option... Pending Applied Excluded (Questions) Excluded (Expired) Exc…" at bounding box center [360, 206] width 61 height 12
click at [330, 200] on select "Choose an option... Pending Applied Excluded (Questions) Excluded (Expired) Exc…" at bounding box center [360, 206] width 61 height 12
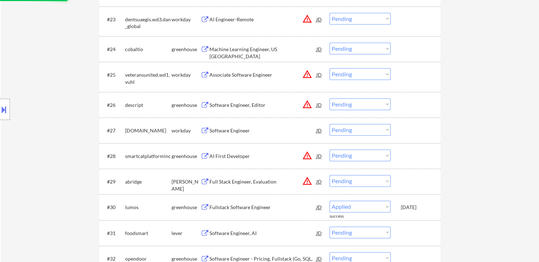
click at [31, 122] on div "Location Inclusions:" at bounding box center [63, 110] width 127 height 132
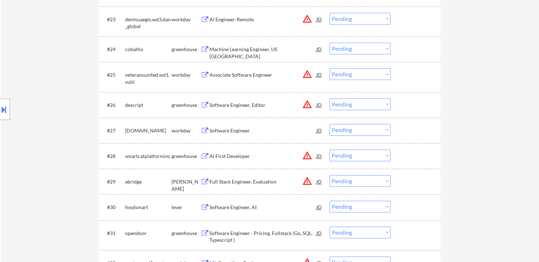
click at [31, 122] on div "Location Inclusions:" at bounding box center [63, 110] width 127 height 132
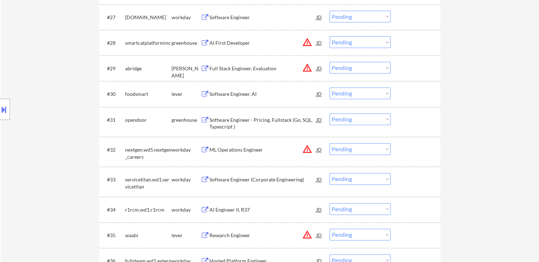
scroll to position [956, 0]
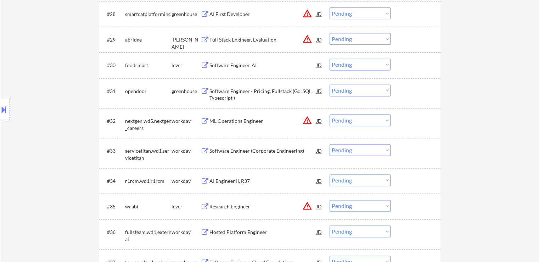
click at [350, 67] on select "Choose an option... Pending Applied Excluded (Questions) Excluded (Expired) Exc…" at bounding box center [360, 64] width 61 height 12
click at [330, 58] on select "Choose an option... Pending Applied Excluded (Questions) Excluded (Expired) Exc…" at bounding box center [360, 64] width 61 height 12
click at [26, 62] on div "Location Inclusions:" at bounding box center [63, 110] width 127 height 132
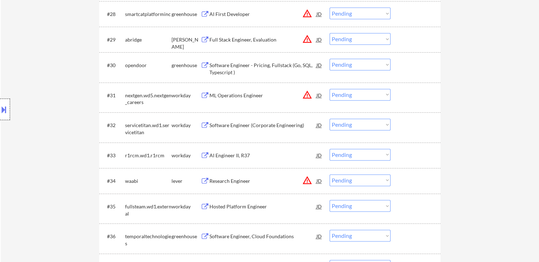
click at [9, 103] on div at bounding box center [5, 109] width 10 height 21
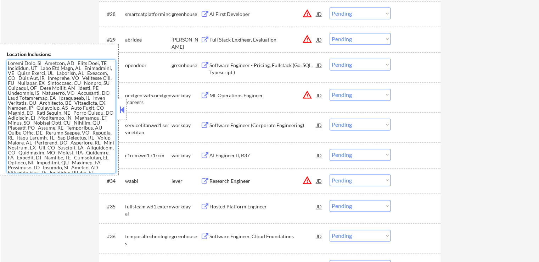
click at [47, 140] on textarea at bounding box center [61, 116] width 109 height 113
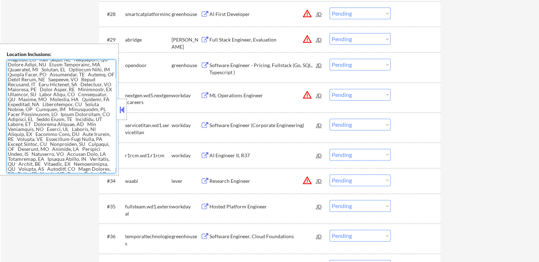
scroll to position [181, 0]
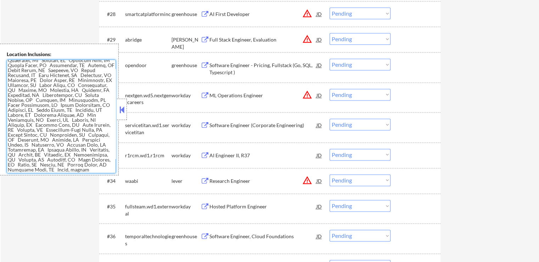
click at [60, 117] on textarea at bounding box center [61, 116] width 109 height 113
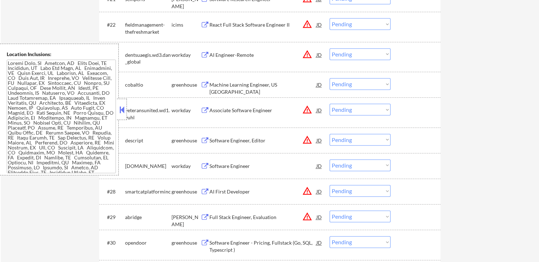
scroll to position [885, 0]
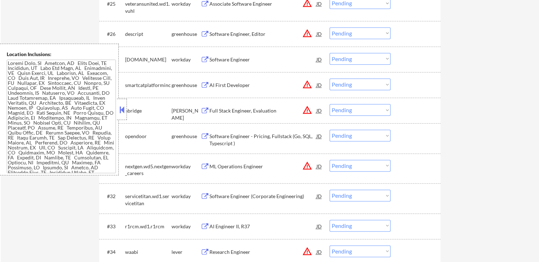
click at [354, 136] on select "Choose an option... Pending Applied Excluded (Questions) Excluded (Expired) Exc…" at bounding box center [360, 135] width 61 height 12
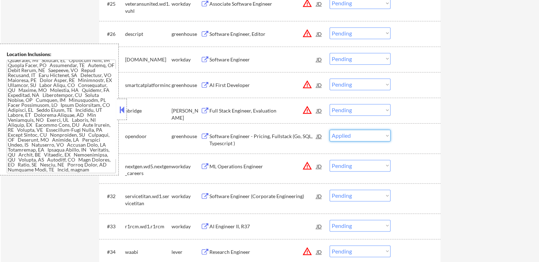
click at [330, 129] on select "Choose an option... Pending Applied Excluded (Questions) Excluded (Expired) Exc…" at bounding box center [360, 135] width 61 height 12
click at [124, 106] on button at bounding box center [122, 109] width 8 height 11
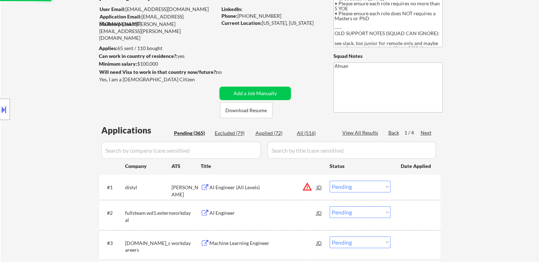
scroll to position [0, 0]
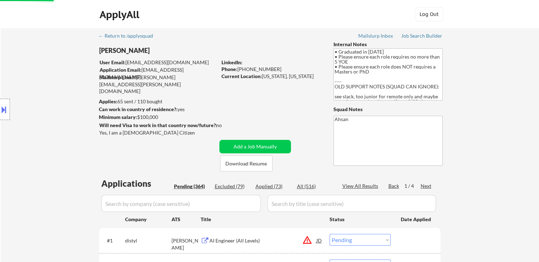
select select ""pending""
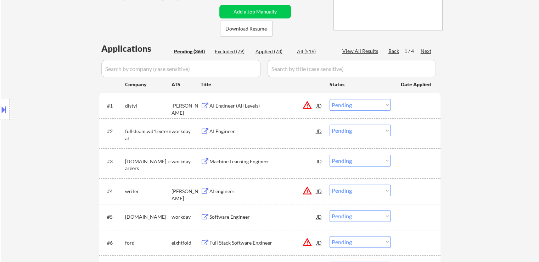
scroll to position [106, 0]
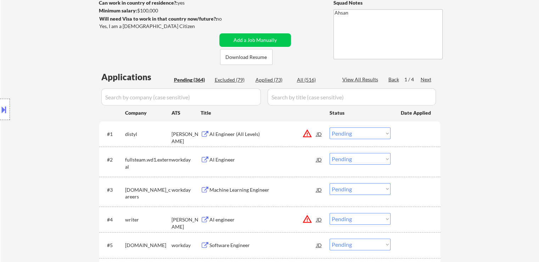
click at [39, 119] on div "Location Inclusions:" at bounding box center [63, 110] width 127 height 132
click at [40, 119] on div "Location Inclusions:" at bounding box center [63, 110] width 127 height 132
click at [40, 120] on div "Location Inclusions:" at bounding box center [63, 110] width 127 height 132
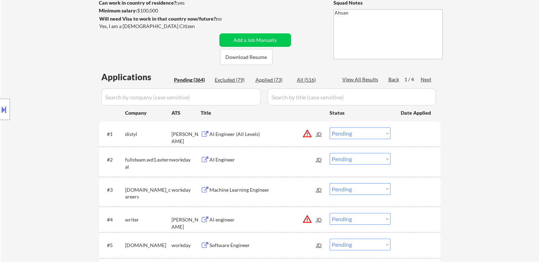
click at [40, 120] on div "Location Inclusions:" at bounding box center [63, 110] width 127 height 132
click at [40, 121] on div "Location Inclusions:" at bounding box center [63, 110] width 127 height 132
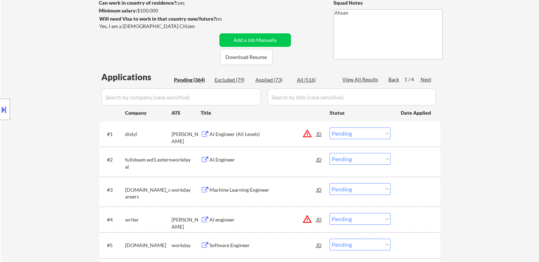
click at [40, 121] on div "Location Inclusions:" at bounding box center [63, 110] width 127 height 132
click at [40, 122] on div "Location Inclusions:" at bounding box center [63, 110] width 127 height 132
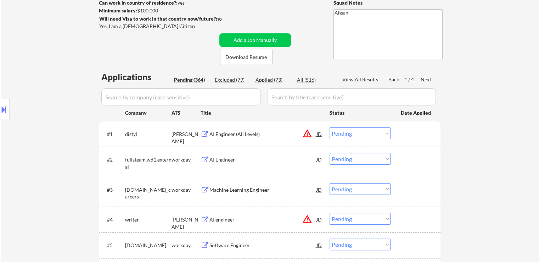
click at [40, 122] on div "Location Inclusions:" at bounding box center [63, 110] width 127 height 132
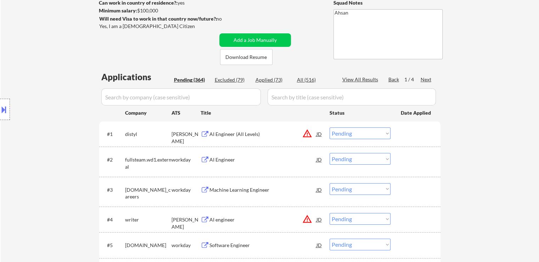
click at [40, 122] on div "Location Inclusions:" at bounding box center [63, 110] width 127 height 132
click at [42, 123] on div "Location Inclusions:" at bounding box center [63, 110] width 127 height 132
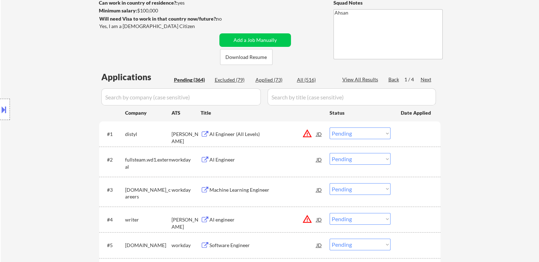
click at [43, 123] on div "Location Inclusions:" at bounding box center [63, 110] width 127 height 132
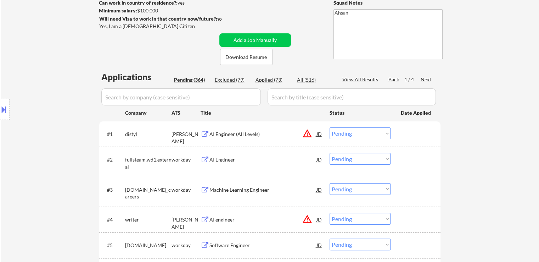
click at [43, 124] on div "Location Inclusions:" at bounding box center [63, 110] width 127 height 132
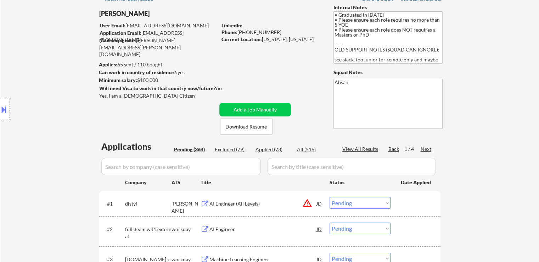
scroll to position [0, 0]
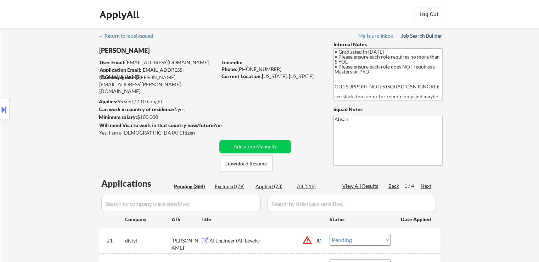
click at [418, 34] on div "Job Search Builder" at bounding box center [421, 35] width 41 height 5
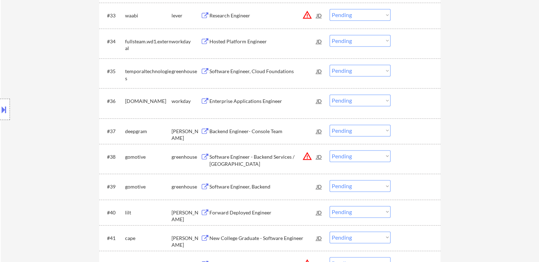
scroll to position [1127, 0]
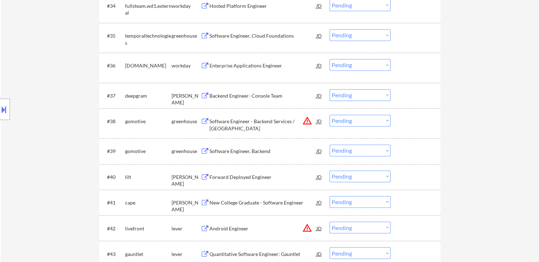
drag, startPoint x: 357, startPoint y: 93, endPoint x: 356, endPoint y: 98, distance: 5.7
click at [356, 93] on select "Choose an option... Pending Applied Excluded (Questions) Excluded (Expired) Exc…" at bounding box center [360, 95] width 61 height 12
click at [330, 89] on select "Choose an option... Pending Applied Excluded (Questions) Excluded (Expired) Exc…" at bounding box center [360, 95] width 61 height 12
select select ""pending""
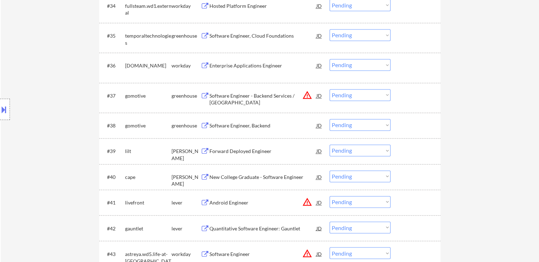
click at [77, 112] on div "Location Inclusions:" at bounding box center [63, 110] width 127 height 132
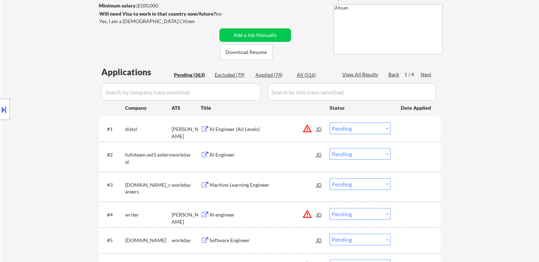
scroll to position [0, 0]
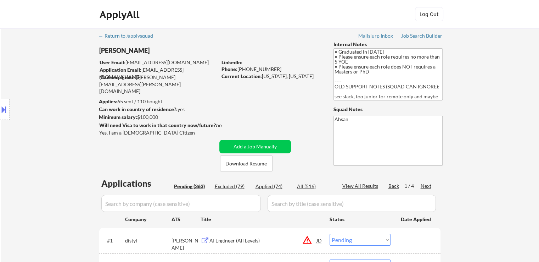
click at [45, 134] on div "Location Inclusions:" at bounding box center [63, 110] width 127 height 132
click at [45, 133] on div "Location Inclusions:" at bounding box center [63, 110] width 127 height 132
click at [44, 131] on div "Location Inclusions:" at bounding box center [63, 110] width 127 height 132
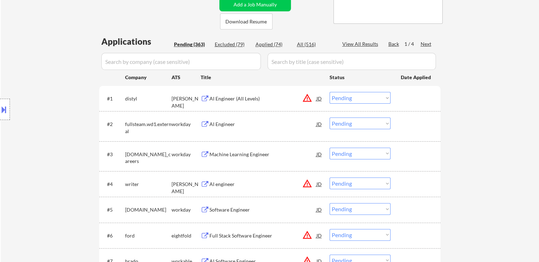
scroll to position [1147, 0]
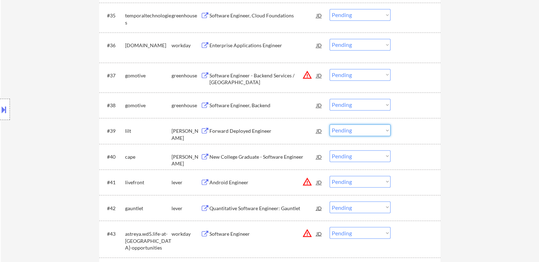
click at [354, 131] on select "Choose an option... Pending Applied Excluded (Questions) Excluded (Expired) Exc…" at bounding box center [360, 130] width 61 height 12
click at [330, 124] on select "Choose an option... Pending Applied Excluded (Questions) Excluded (Expired) Exc…" at bounding box center [360, 130] width 61 height 12
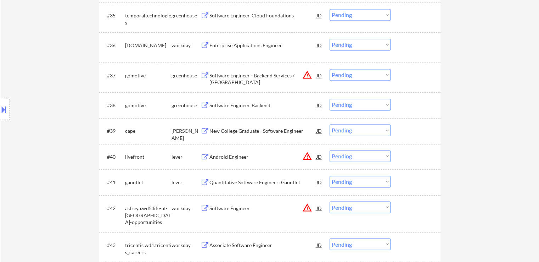
click at [40, 101] on div "Location Inclusions:" at bounding box center [63, 110] width 127 height 132
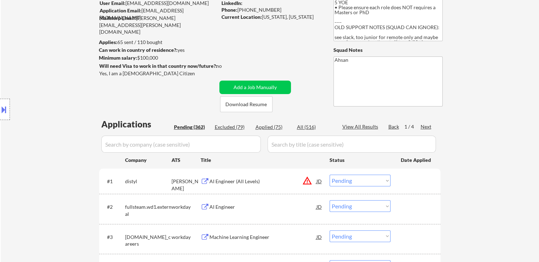
scroll to position [0, 0]
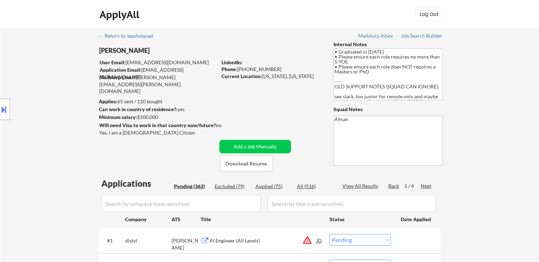
click at [50, 78] on div "Location Inclusions:" at bounding box center [63, 110] width 127 height 132
click at [56, 68] on div "Location Inclusions:" at bounding box center [63, 110] width 127 height 132
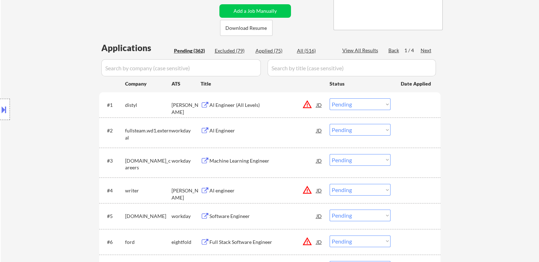
scroll to position [142, 0]
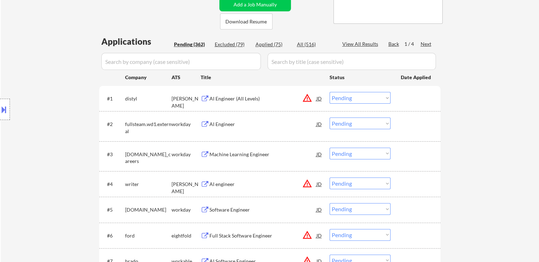
click at [38, 132] on div "Location Inclusions:" at bounding box center [63, 110] width 127 height 132
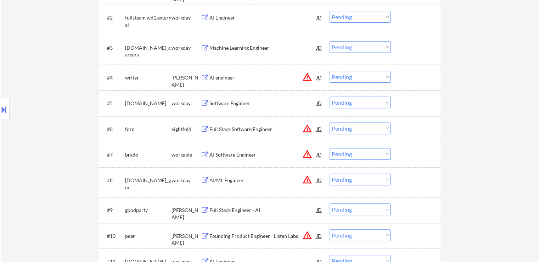
drag, startPoint x: 36, startPoint y: 151, endPoint x: 83, endPoint y: 154, distance: 46.5
click at [37, 151] on div "Location Inclusions:" at bounding box center [63, 110] width 127 height 132
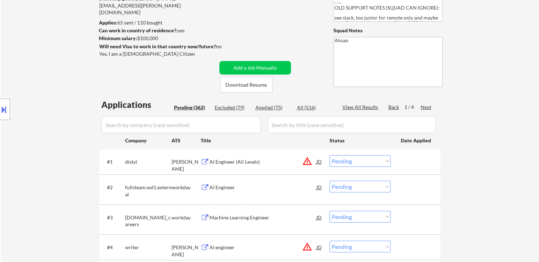
scroll to position [35, 0]
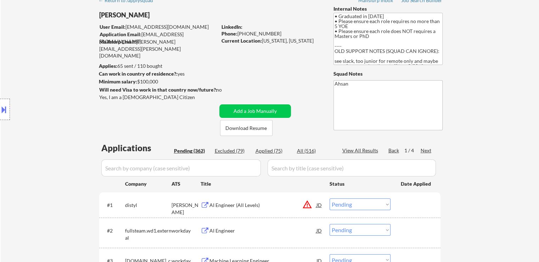
drag, startPoint x: 84, startPoint y: 101, endPoint x: 80, endPoint y: 100, distance: 4.3
click at [83, 100] on div "Location Inclusions:" at bounding box center [63, 110] width 127 height 132
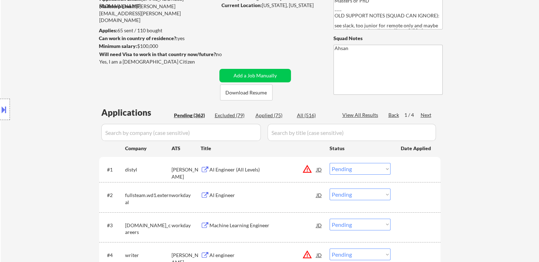
click at [67, 94] on div "Location Inclusions:" at bounding box center [63, 110] width 127 height 132
click at [67, 93] on div "Location Inclusions:" at bounding box center [63, 110] width 127 height 132
click at [69, 139] on div "Location Inclusions:" at bounding box center [63, 110] width 127 height 132
click at [58, 136] on div "Location Inclusions:" at bounding box center [63, 110] width 127 height 132
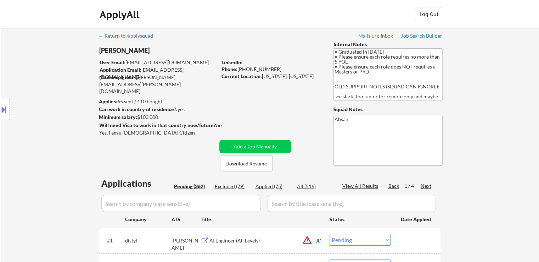
scroll to position [1147, 0]
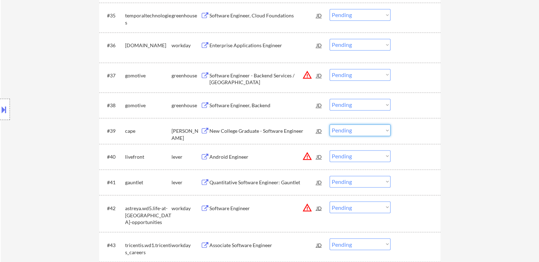
drag, startPoint x: 346, startPoint y: 129, endPoint x: 342, endPoint y: 134, distance: 5.8
click at [346, 129] on select "Choose an option... Pending Applied Excluded (Questions) Excluded (Expired) Exc…" at bounding box center [360, 130] width 61 height 12
click at [330, 124] on select "Choose an option... Pending Applied Excluded (Questions) Excluded (Expired) Exc…" at bounding box center [360, 130] width 61 height 12
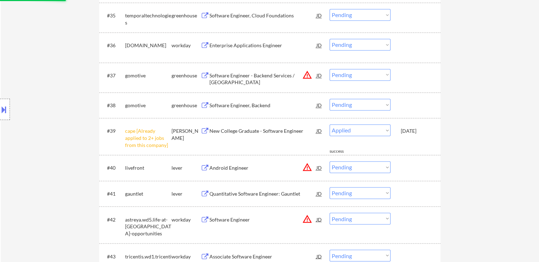
select select ""pending""
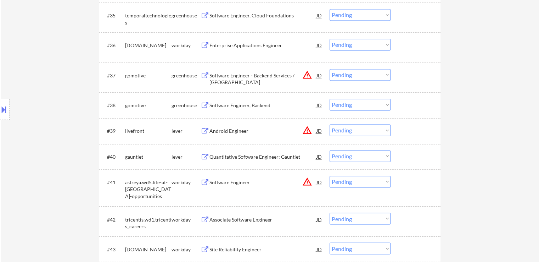
drag, startPoint x: 470, startPoint y: 47, endPoint x: 452, endPoint y: 64, distance: 24.8
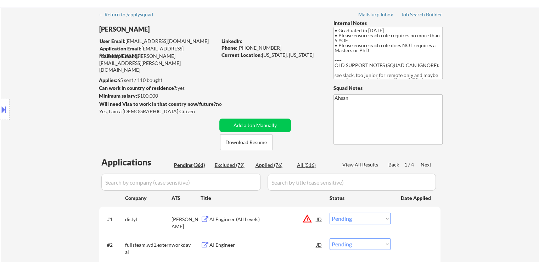
scroll to position [106, 0]
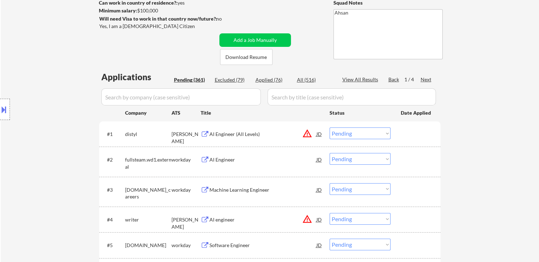
click at [277, 81] on div "Applied (76)" at bounding box center [273, 79] width 35 height 7
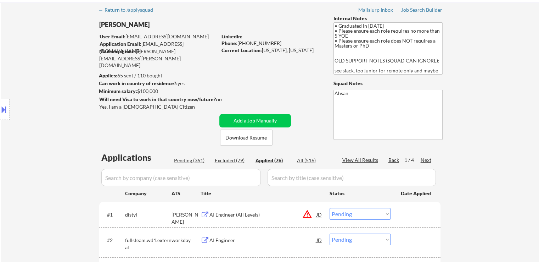
scroll to position [0, 0]
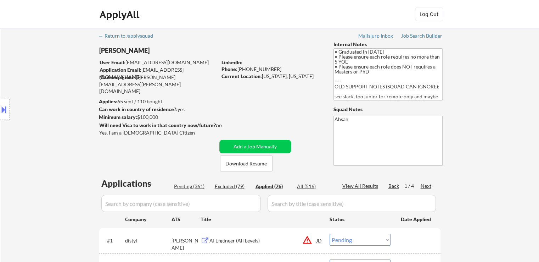
click at [62, 118] on div "Location Inclusions:" at bounding box center [63, 110] width 127 height 132
select select ""applied""
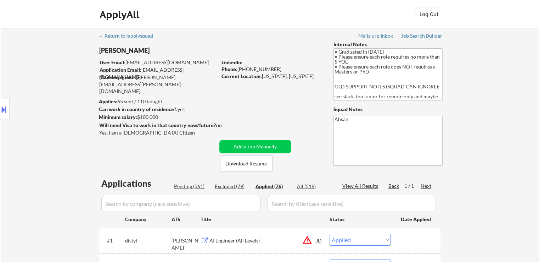
select select ""applied""
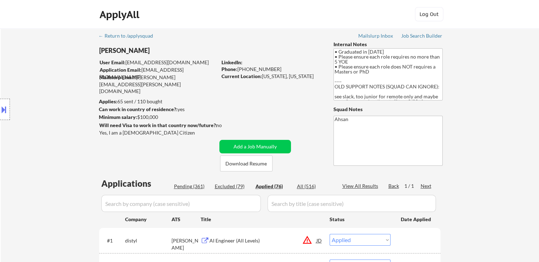
select select ""applied""
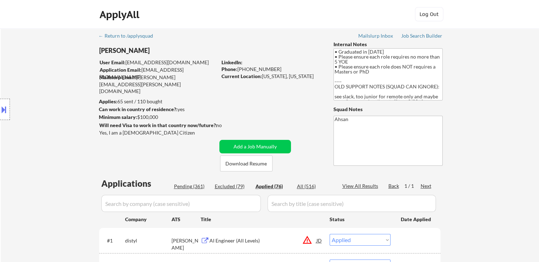
select select ""applied""
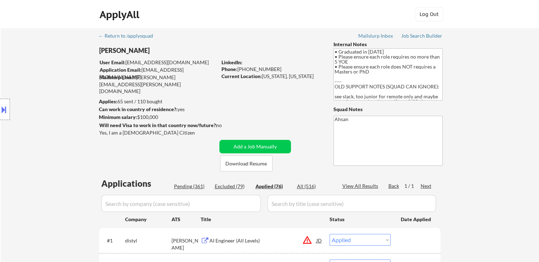
select select ""applied""
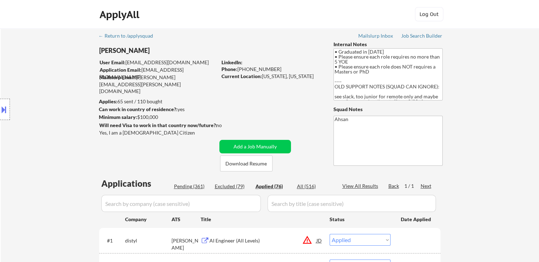
select select ""applied""
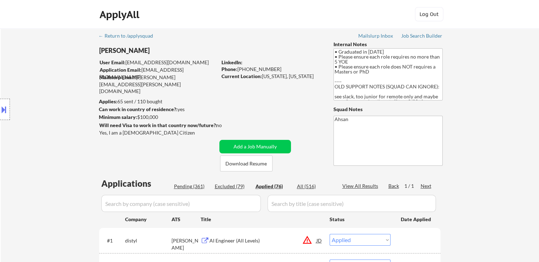
select select ""applied""
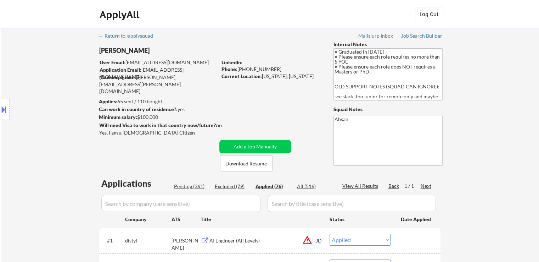
select select ""applied""
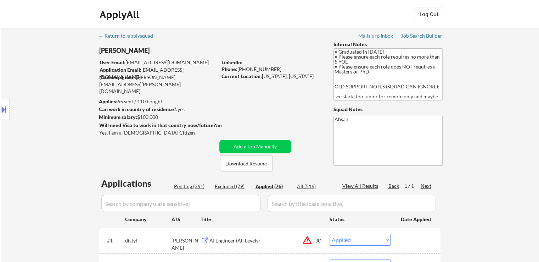
select select ""applied""
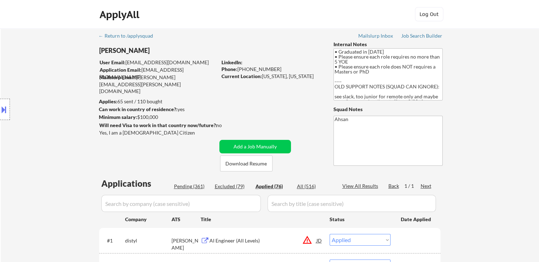
select select ""applied""
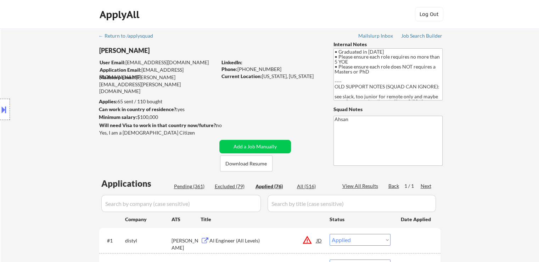
select select ""applied""
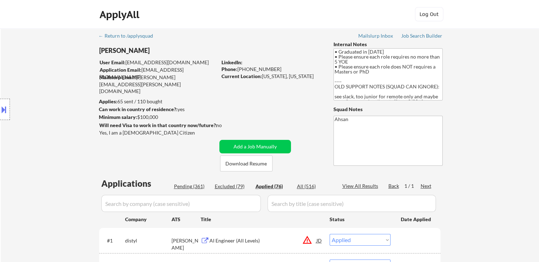
select select ""applied""
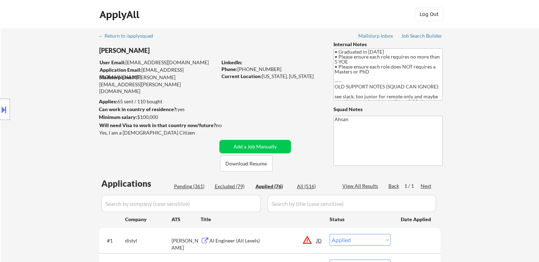
select select ""applied""
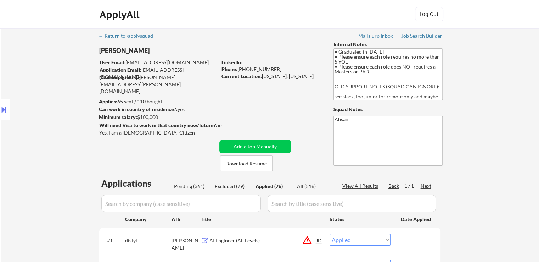
select select ""applied""
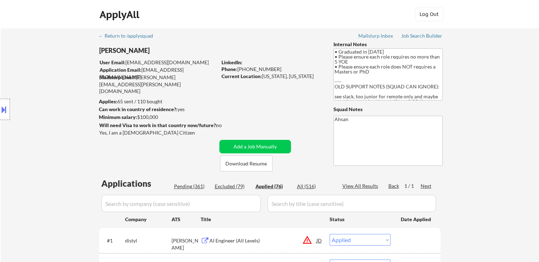
select select ""applied""
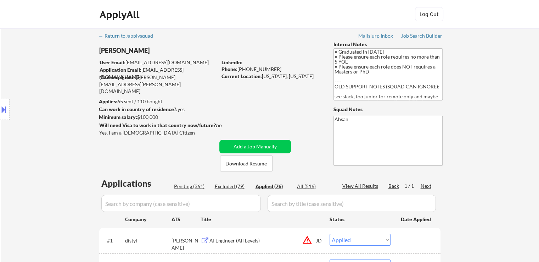
select select ""applied""
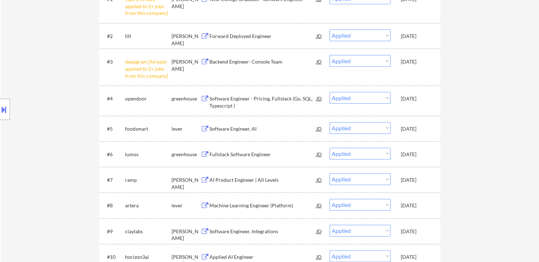
scroll to position [177, 0]
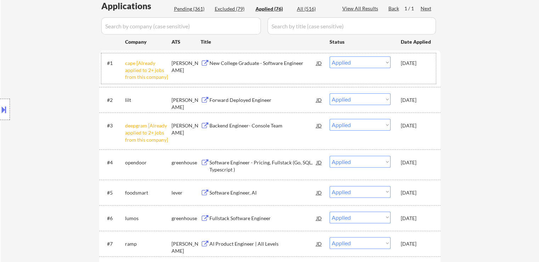
drag, startPoint x: 419, startPoint y: 61, endPoint x: 427, endPoint y: 62, distance: 7.9
click at [427, 62] on div "#1 cape [Already applied to 2+ jobs from this company] ashby New College Gradua…" at bounding box center [268, 68] width 335 height 30
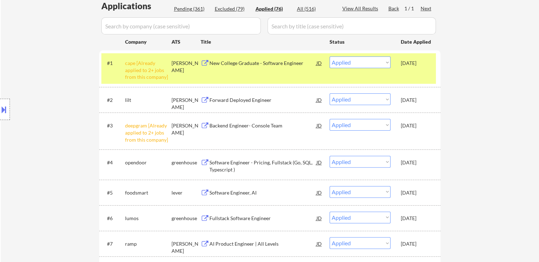
copy div "Oct 1, 2025"
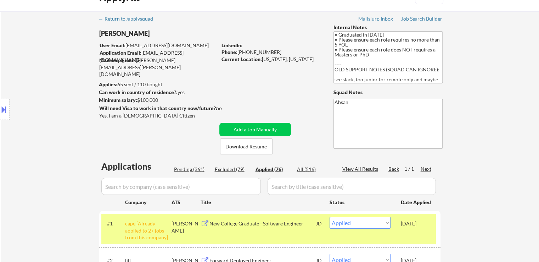
scroll to position [0, 0]
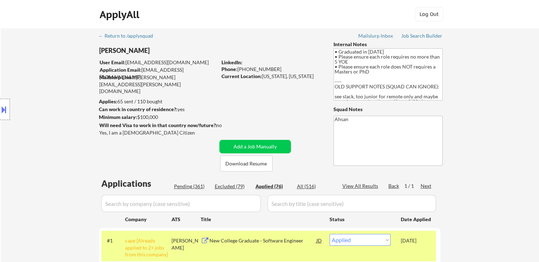
click at [187, 188] on div "Pending (361)" at bounding box center [191, 186] width 35 height 7
select select ""pending""
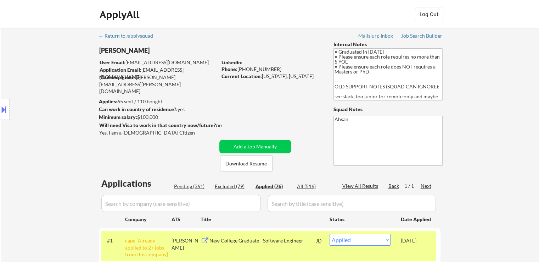
select select ""pending""
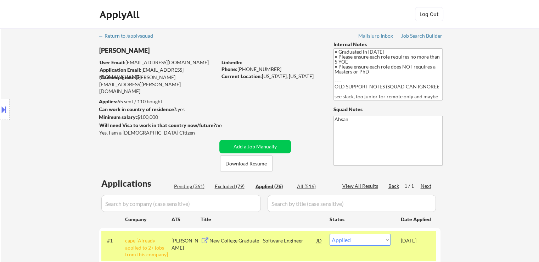
select select ""pending""
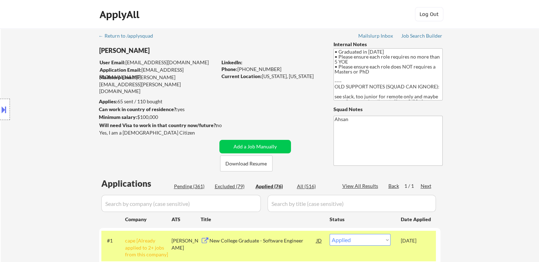
select select ""pending""
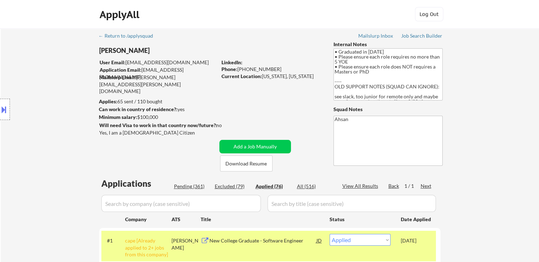
select select ""pending""
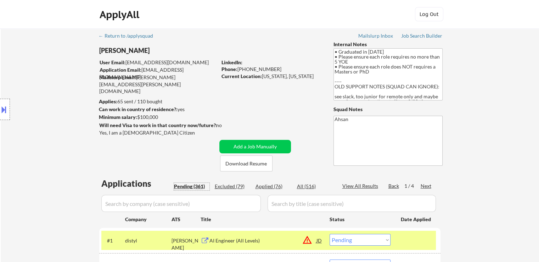
click at [428, 183] on div "Next" at bounding box center [426, 185] width 11 height 7
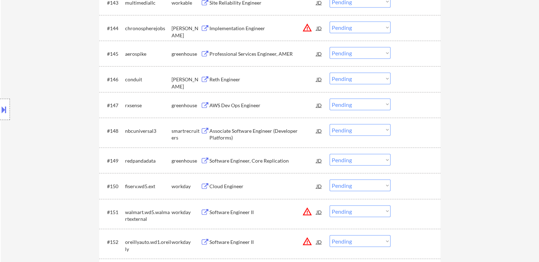
click at [357, 132] on select "Choose an option... Pending Applied Excluded (Questions) Excluded (Expired) Exc…" at bounding box center [360, 130] width 61 height 12
click at [330, 124] on select "Choose an option... Pending Applied Excluded (Questions) Excluded (Expired) Exc…" at bounding box center [360, 130] width 61 height 12
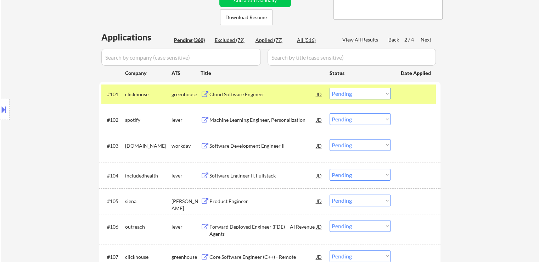
scroll to position [0, 0]
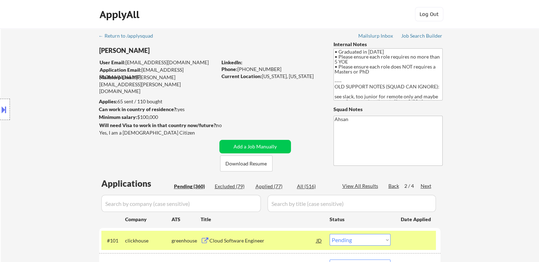
click at [106, 156] on div "Location Inclusions:" at bounding box center [63, 110] width 127 height 132
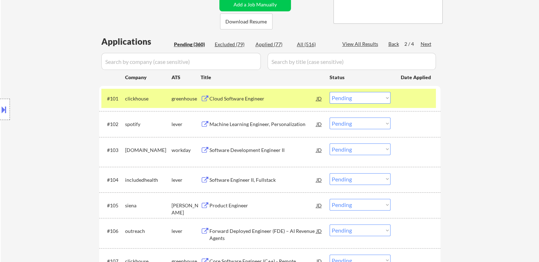
scroll to position [177, 0]
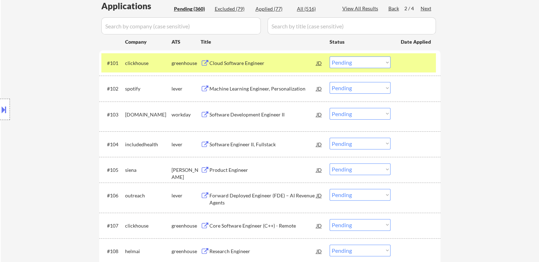
click at [231, 143] on div "Software Engineer II, Fullstack" at bounding box center [263, 144] width 107 height 7
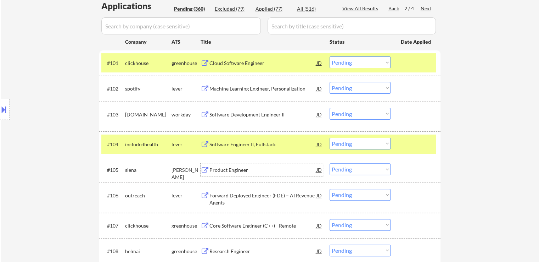
click at [232, 169] on div "Product Engineer" at bounding box center [263, 169] width 107 height 7
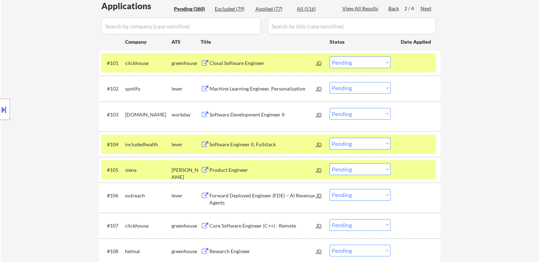
click at [220, 195] on div "Forward Deployed Engineer (FDE) – AI Revenue Agents" at bounding box center [263, 199] width 107 height 14
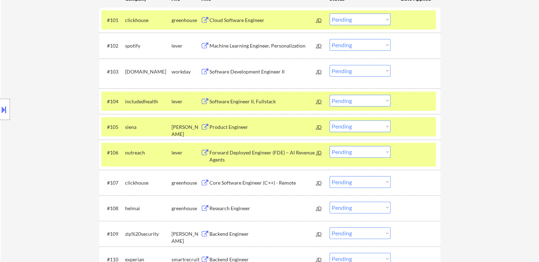
scroll to position [248, 0]
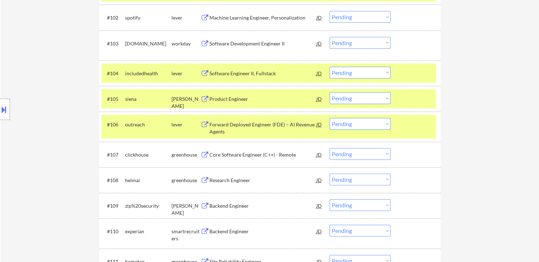
click at [236, 154] on div "Core Software Engineer (C++) - Remote" at bounding box center [263, 154] width 107 height 7
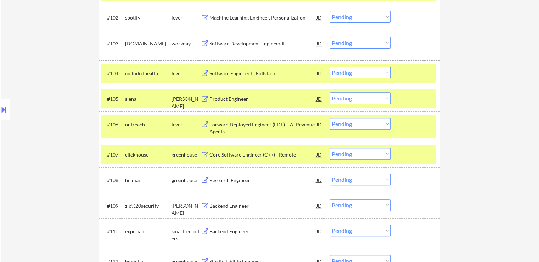
click at [218, 179] on div "Research Engineer" at bounding box center [263, 180] width 107 height 7
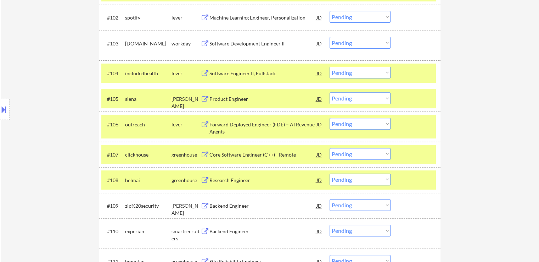
click at [226, 205] on div "Backend Engineer" at bounding box center [263, 205] width 107 height 7
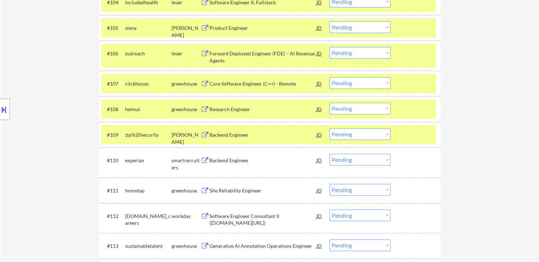
click at [237, 157] on div "Backend Engineer" at bounding box center [263, 160] width 107 height 7
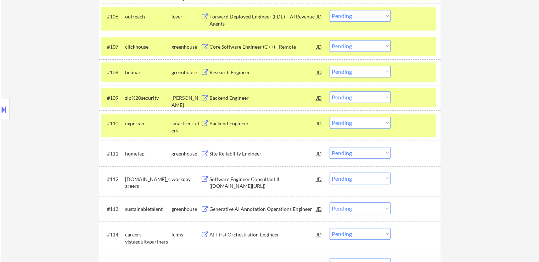
scroll to position [390, 0]
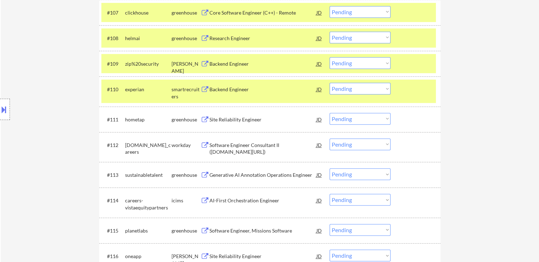
click at [238, 120] on div "Site Reliability Engineer" at bounding box center [263, 119] width 107 height 7
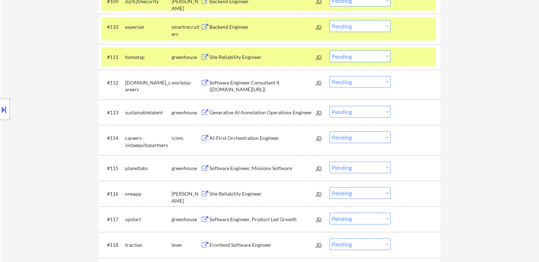
scroll to position [461, 0]
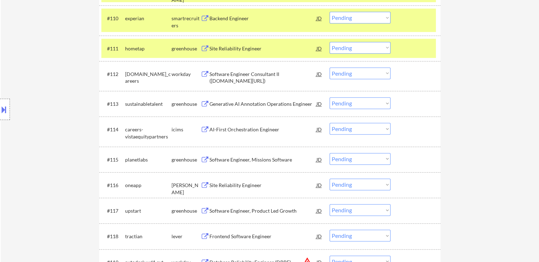
drag, startPoint x: 246, startPoint y: 161, endPoint x: 228, endPoint y: 178, distance: 24.8
click at [246, 160] on div "Software Engineer, Missions Software" at bounding box center [263, 159] width 107 height 7
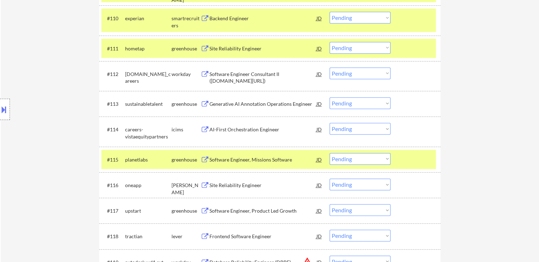
scroll to position [190, 0]
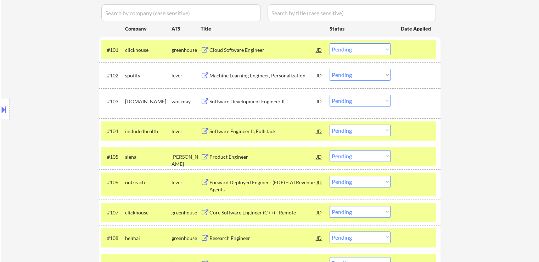
click at [355, 132] on select "Choose an option... Pending Applied Excluded (Questions) Excluded (Expired) Exc…" at bounding box center [360, 130] width 61 height 12
click at [330, 124] on select "Choose an option... Pending Applied Excluded (Questions) Excluded (Expired) Exc…" at bounding box center [360, 130] width 61 height 12
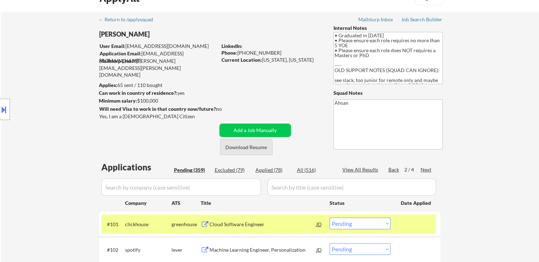
scroll to position [0, 0]
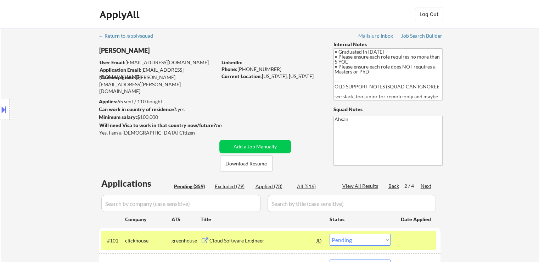
drag, startPoint x: 160, startPoint y: 119, endPoint x: 141, endPoint y: 116, distance: 18.3
click at [139, 115] on div "Minimum salary: $100,000" at bounding box center [158, 116] width 118 height 7
copy div "100,000"
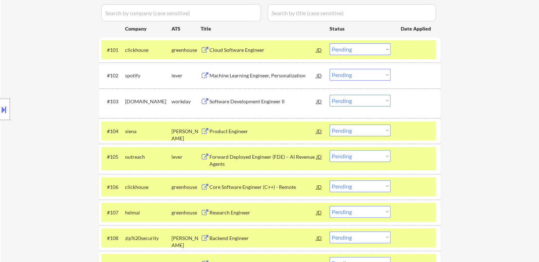
drag, startPoint x: 364, startPoint y: 132, endPoint x: 362, endPoint y: 135, distance: 4.0
click at [364, 132] on select "Choose an option... Pending Applied Excluded (Questions) Excluded (Expired) Exc…" at bounding box center [360, 130] width 61 height 12
click at [330, 124] on select "Choose an option... Pending Applied Excluded (Questions) Excluded (Expired) Exc…" at bounding box center [360, 130] width 61 height 12
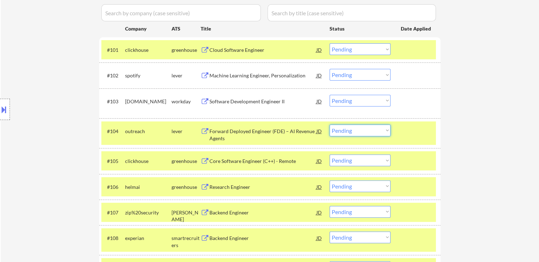
drag, startPoint x: 371, startPoint y: 127, endPoint x: 367, endPoint y: 135, distance: 8.7
click at [371, 127] on select "Choose an option... Pending Applied Excluded (Questions) Excluded (Expired) Exc…" at bounding box center [360, 130] width 61 height 12
click at [330, 124] on select "Choose an option... Pending Applied Excluded (Questions) Excluded (Expired) Exc…" at bounding box center [360, 130] width 61 height 12
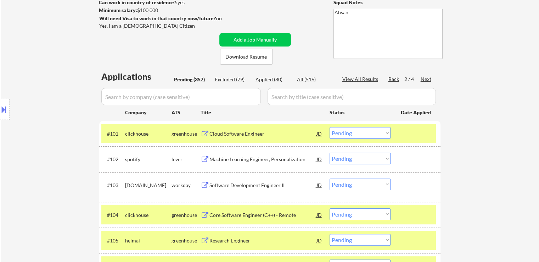
scroll to position [49, 0]
